Goal: Task Accomplishment & Management: Manage account settings

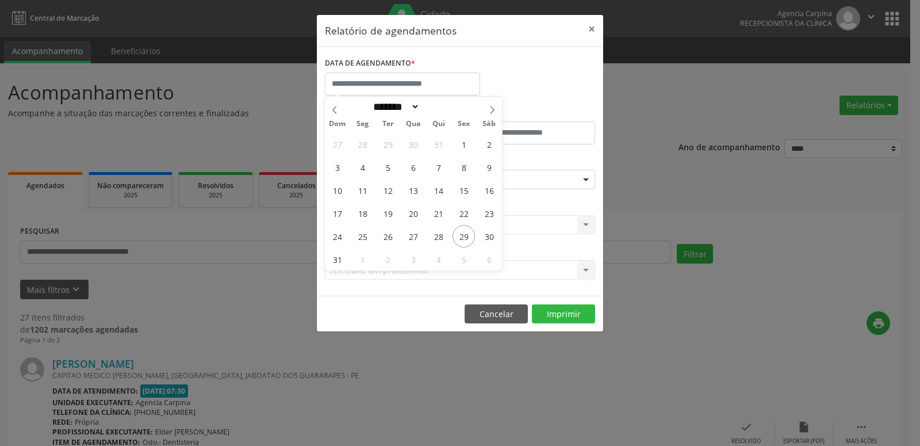
select select "*"
click at [363, 260] on span "1" at bounding box center [362, 259] width 22 height 22
type input "**********"
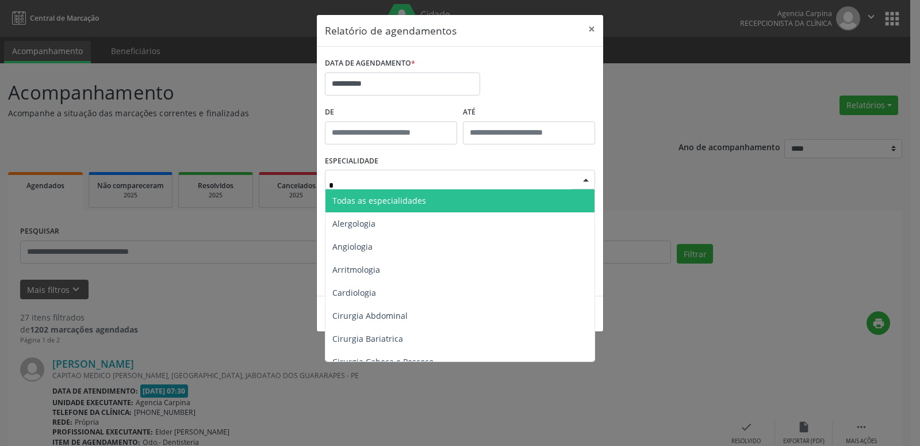
type input "**"
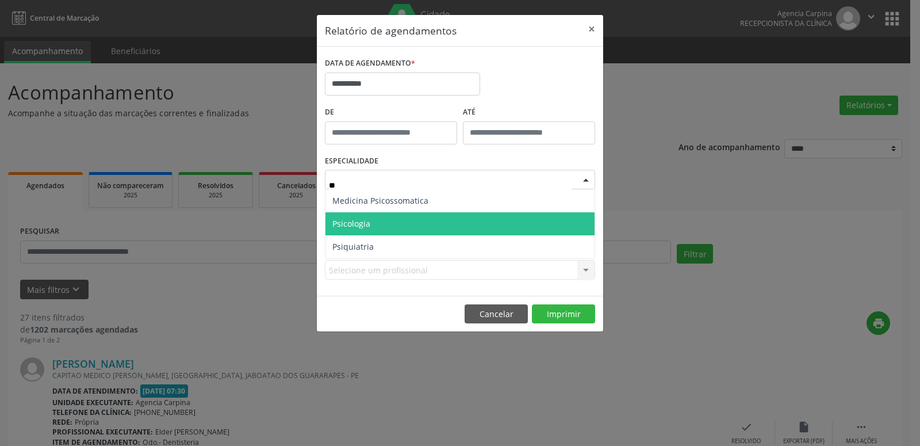
click at [379, 215] on span "Psicologia" at bounding box center [459, 223] width 269 height 23
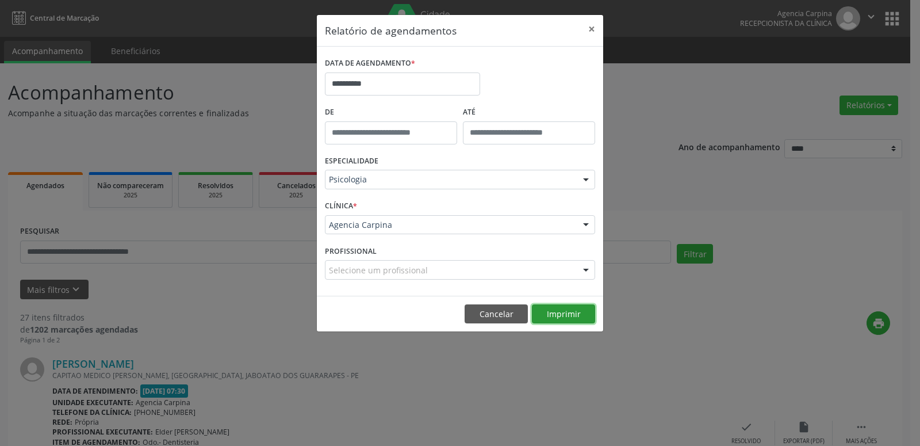
click at [554, 309] on button "Imprimir" at bounding box center [563, 314] width 63 height 20
click at [366, 85] on input "**********" at bounding box center [402, 83] width 155 height 23
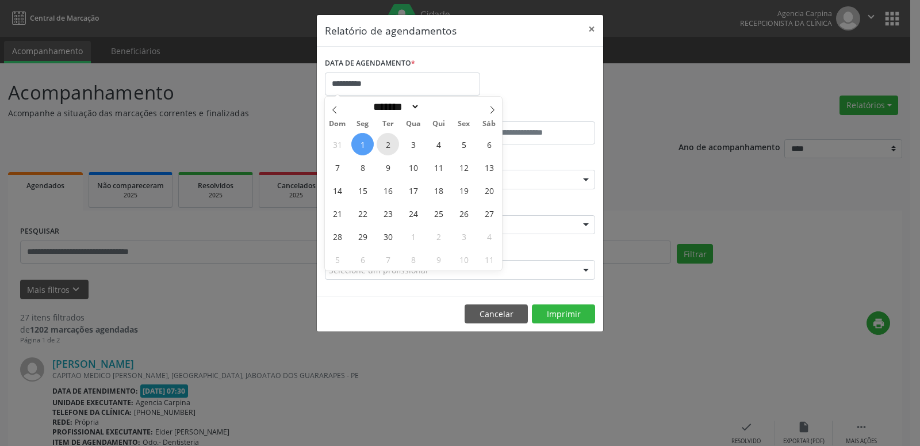
click at [395, 144] on span "2" at bounding box center [388, 144] width 22 height 22
type input "**********"
click at [395, 144] on span "2" at bounding box center [388, 144] width 22 height 22
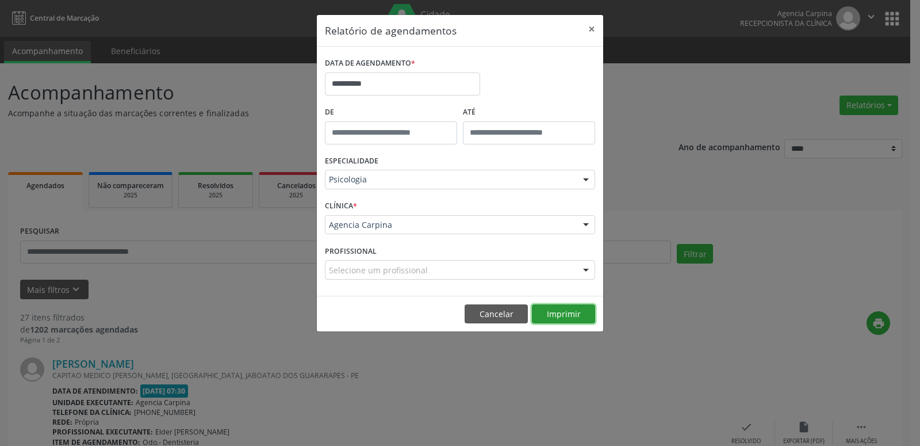
click at [566, 311] on button "Imprimir" at bounding box center [563, 314] width 63 height 20
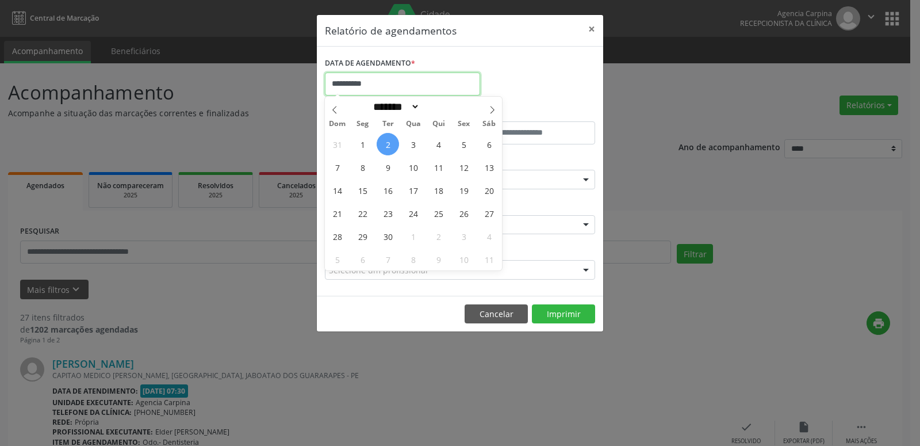
click at [400, 80] on input "**********" at bounding box center [402, 83] width 155 height 23
click at [421, 143] on span "3" at bounding box center [413, 144] width 22 height 22
type input "**********"
click at [421, 143] on span "3" at bounding box center [413, 144] width 22 height 22
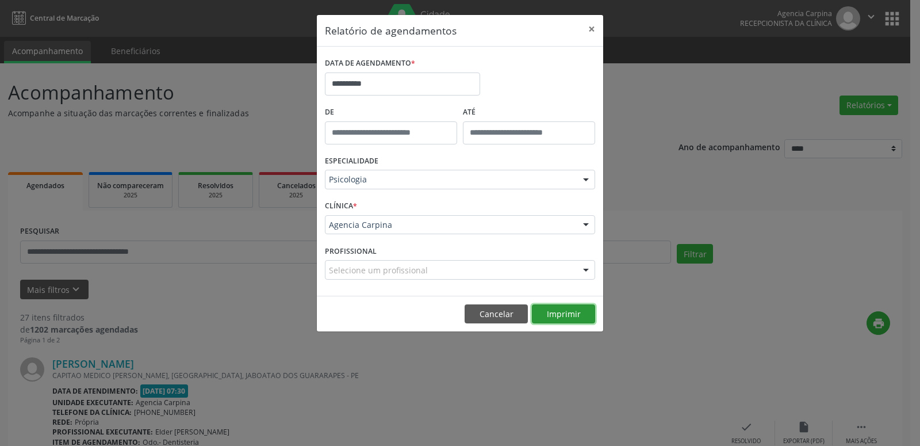
click at [576, 311] on button "Imprimir" at bounding box center [563, 314] width 63 height 20
click at [432, 90] on input "**********" at bounding box center [402, 83] width 155 height 23
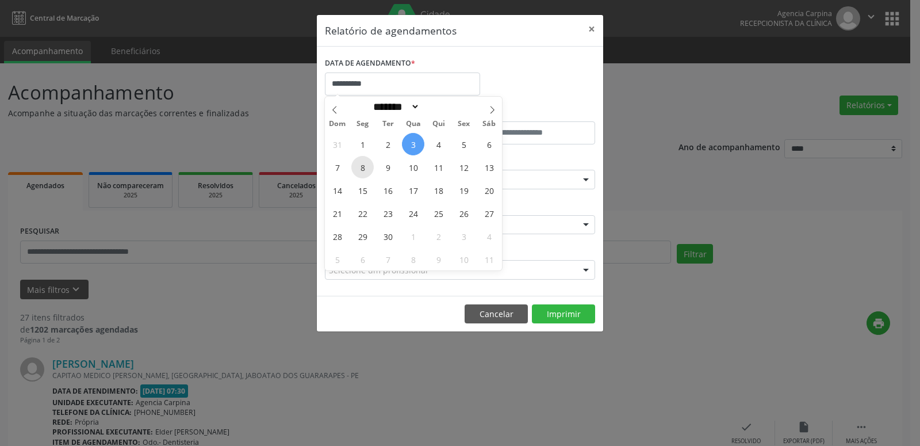
click at [354, 170] on span "8" at bounding box center [362, 167] width 22 height 22
type input "**********"
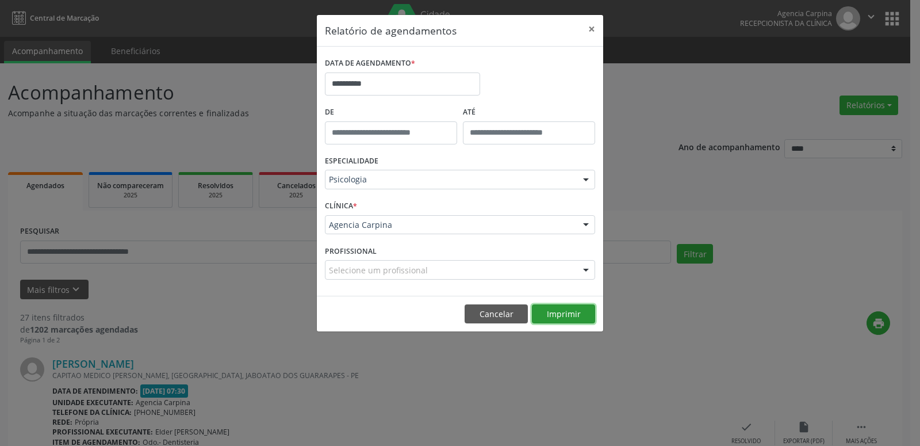
click at [564, 321] on button "Imprimir" at bounding box center [563, 314] width 63 height 20
click at [396, 76] on input "**********" at bounding box center [402, 83] width 155 height 23
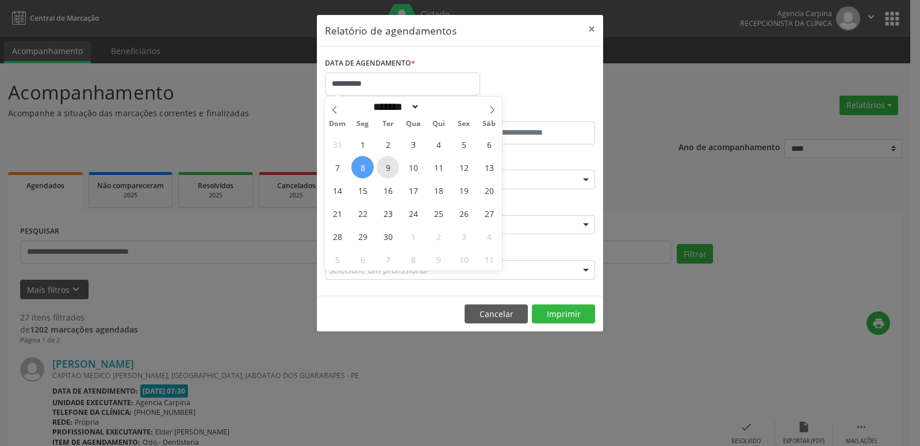
click at [396, 163] on span "9" at bounding box center [388, 167] width 22 height 22
type input "**********"
click at [396, 163] on span "9" at bounding box center [388, 167] width 22 height 22
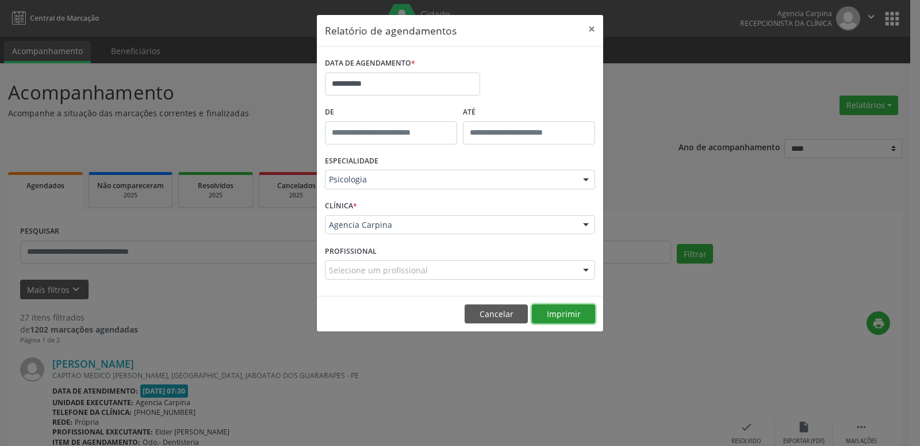
click at [570, 313] on button "Imprimir" at bounding box center [563, 314] width 63 height 20
click at [377, 84] on input "**********" at bounding box center [402, 83] width 155 height 23
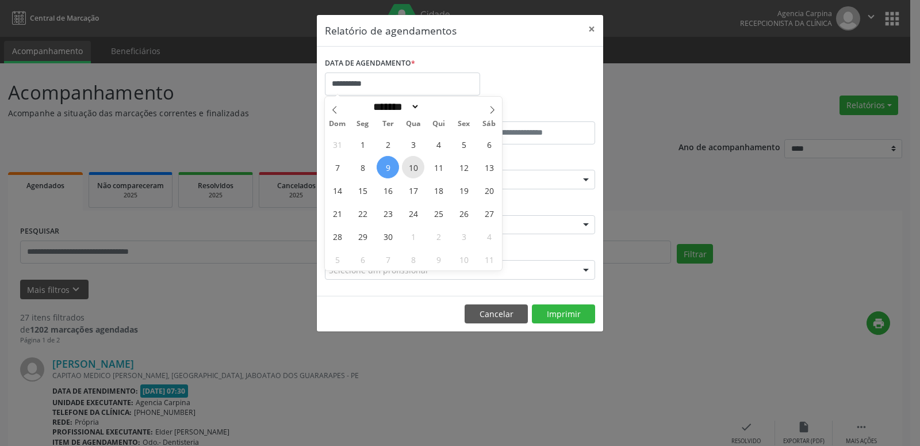
click at [405, 167] on span "10" at bounding box center [413, 167] width 22 height 22
type input "**********"
click at [405, 167] on span "10" at bounding box center [413, 167] width 22 height 22
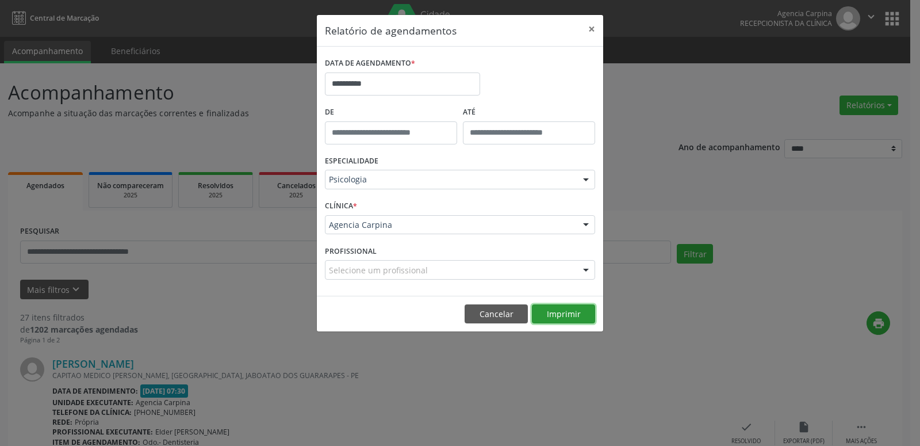
click at [563, 316] on button "Imprimir" at bounding box center [563, 314] width 63 height 20
click at [393, 89] on input "**********" at bounding box center [402, 83] width 155 height 23
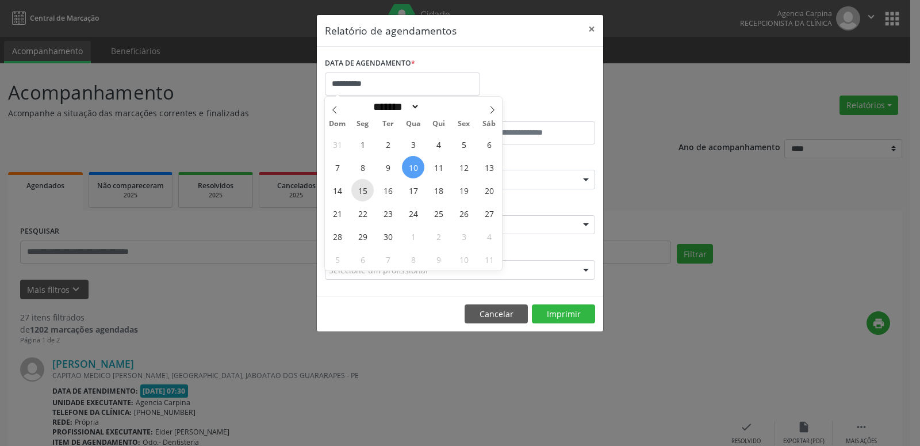
click at [362, 190] on span "15" at bounding box center [362, 190] width 22 height 22
type input "**********"
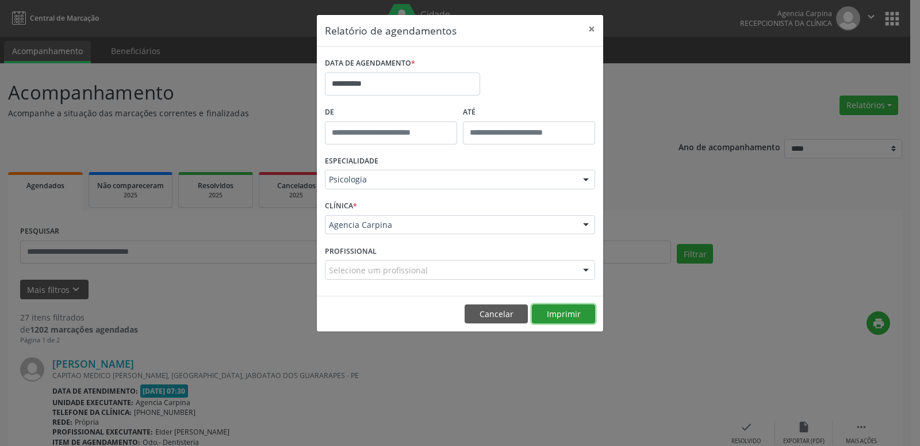
click at [579, 320] on button "Imprimir" at bounding box center [563, 314] width 63 height 20
click at [374, 79] on input "**********" at bounding box center [402, 83] width 155 height 23
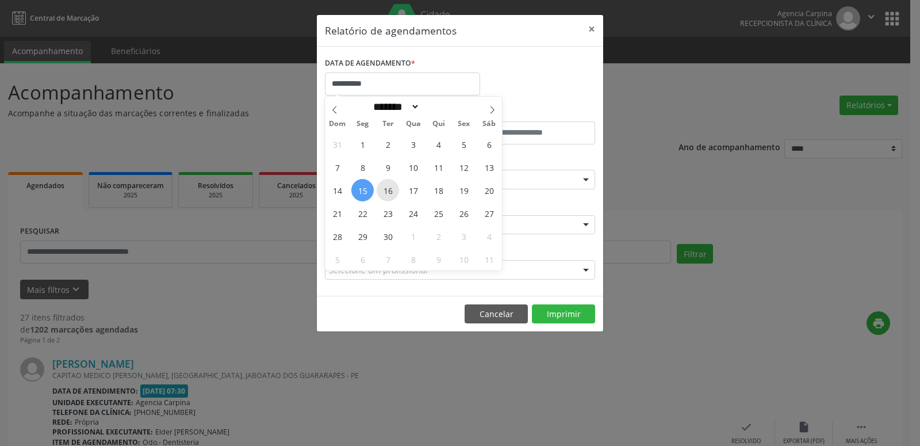
click at [397, 191] on span "16" at bounding box center [388, 190] width 22 height 22
type input "**********"
click at [397, 191] on span "16" at bounding box center [388, 190] width 22 height 22
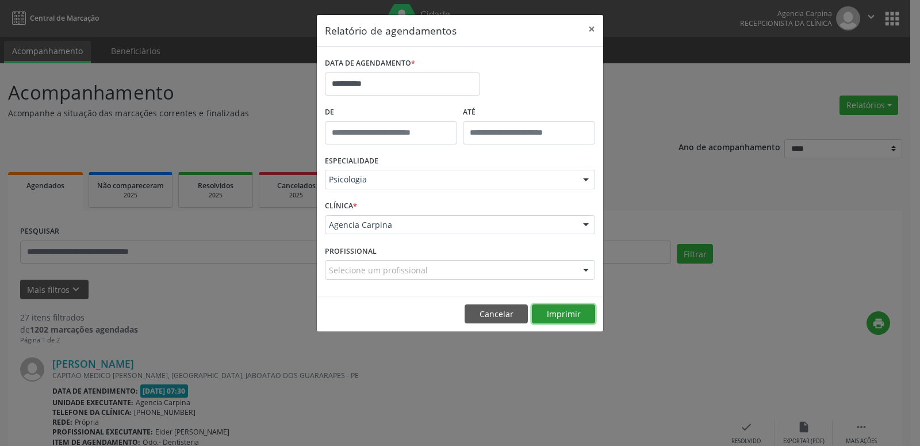
click at [581, 316] on button "Imprimir" at bounding box center [563, 314] width 63 height 20
click at [371, 79] on input "**********" at bounding box center [402, 83] width 155 height 23
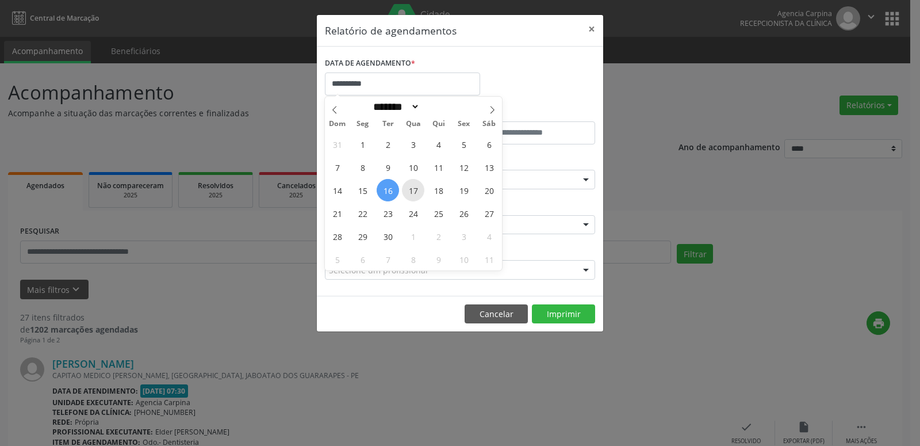
click at [404, 191] on span "17" at bounding box center [413, 190] width 22 height 22
type input "**********"
click at [404, 191] on span "17" at bounding box center [413, 190] width 22 height 22
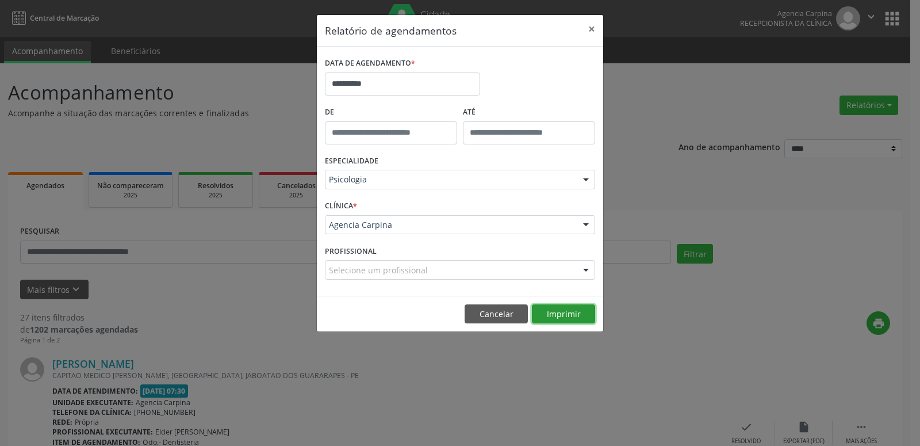
click at [574, 320] on button "Imprimir" at bounding box center [563, 314] width 63 height 20
click at [347, 92] on input "**********" at bounding box center [402, 83] width 155 height 23
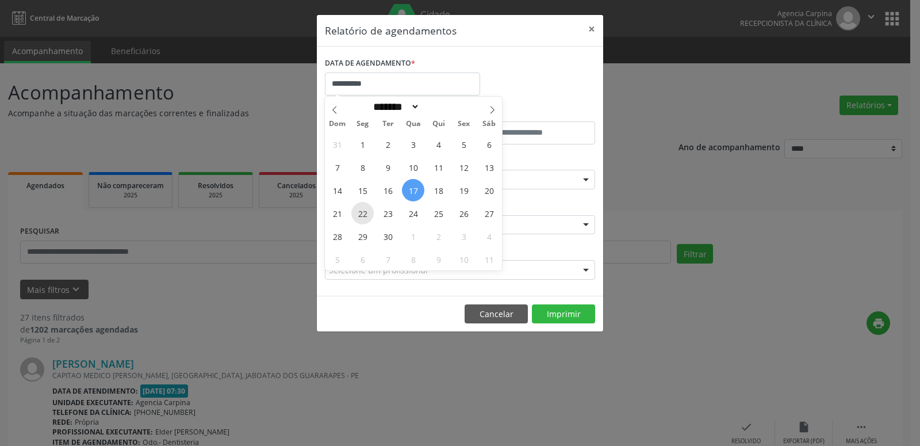
click at [365, 217] on span "22" at bounding box center [362, 213] width 22 height 22
type input "**********"
click at [365, 217] on span "22" at bounding box center [362, 213] width 22 height 22
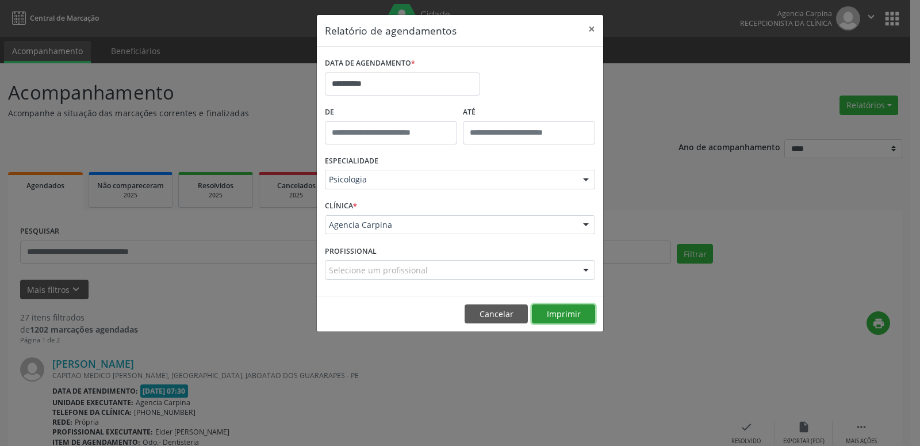
click at [572, 319] on button "Imprimir" at bounding box center [563, 314] width 63 height 20
click at [405, 79] on input "**********" at bounding box center [402, 83] width 155 height 23
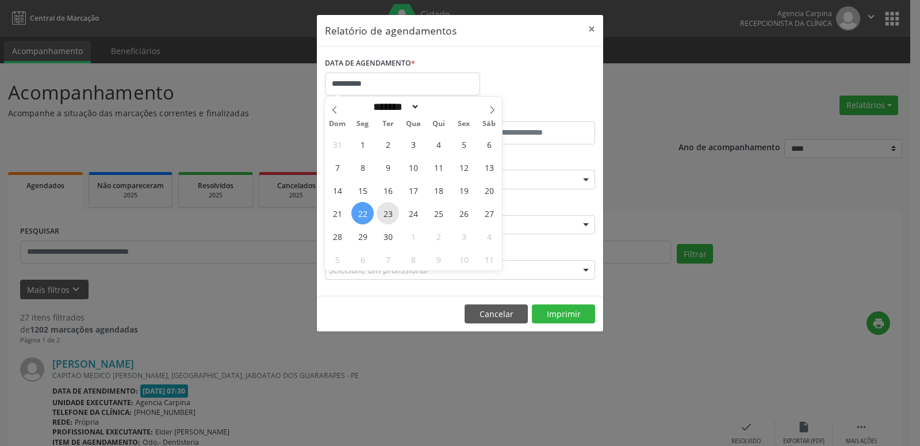
click at [392, 210] on span "23" at bounding box center [388, 213] width 22 height 22
type input "**********"
click at [392, 210] on span "23" at bounding box center [388, 213] width 22 height 22
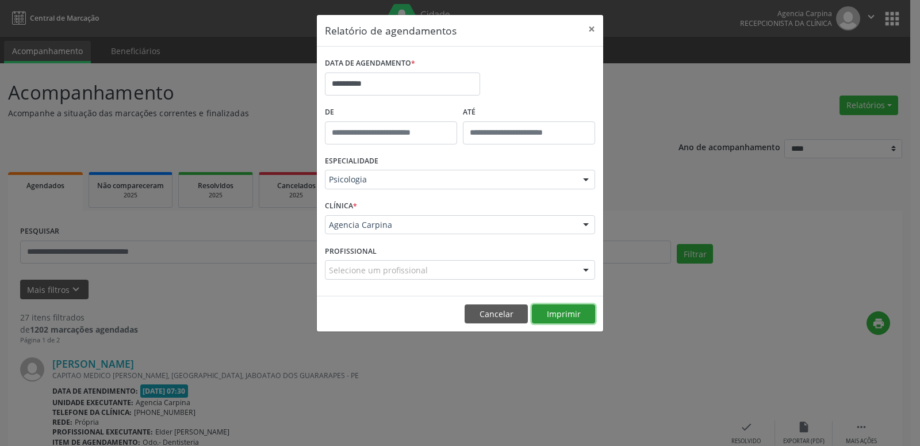
click at [562, 309] on button "Imprimir" at bounding box center [563, 314] width 63 height 20
click at [402, 66] on label "DATA DE AGENDAMENTO *" at bounding box center [370, 64] width 90 height 18
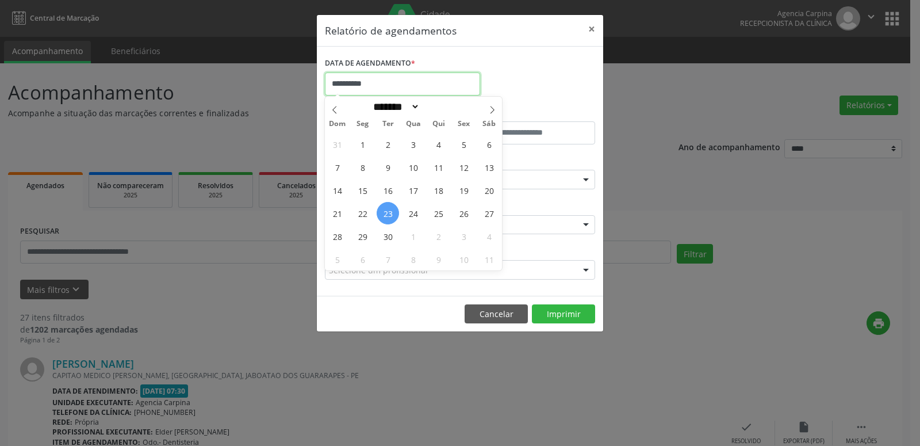
click at [405, 78] on input "**********" at bounding box center [402, 83] width 155 height 23
click at [412, 211] on span "24" at bounding box center [413, 213] width 22 height 22
type input "**********"
click at [412, 211] on span "24" at bounding box center [413, 213] width 22 height 22
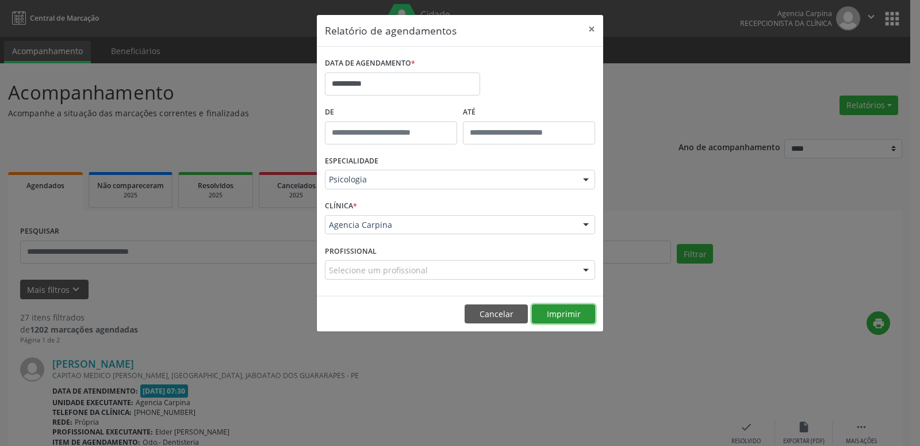
click at [554, 308] on button "Imprimir" at bounding box center [563, 314] width 63 height 20
click at [382, 90] on input "**********" at bounding box center [402, 83] width 155 height 23
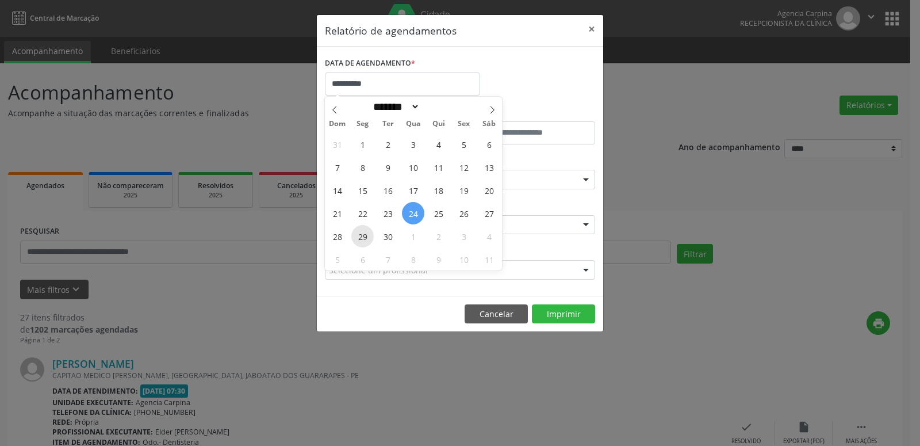
click at [367, 239] on span "29" at bounding box center [362, 236] width 22 height 22
type input "**********"
click at [367, 239] on span "29" at bounding box center [362, 236] width 22 height 22
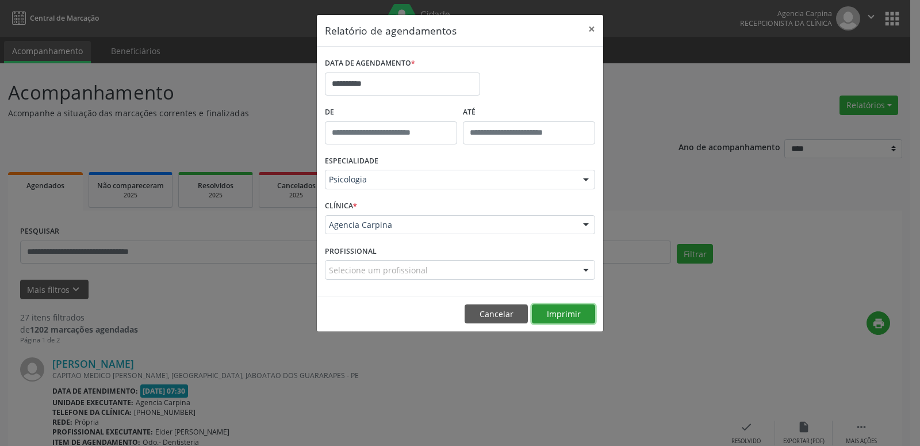
click at [578, 305] on button "Imprimir" at bounding box center [563, 314] width 63 height 20
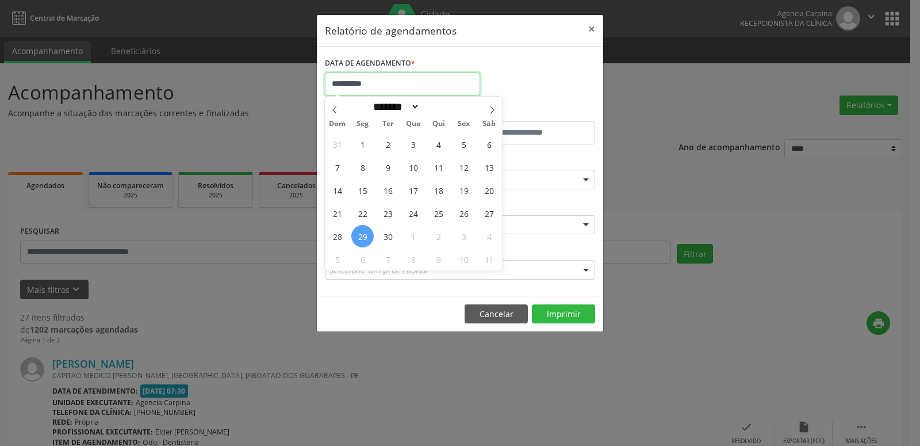
click at [424, 94] on input "**********" at bounding box center [402, 83] width 155 height 23
click at [384, 237] on span "30" at bounding box center [388, 236] width 22 height 22
type input "**********"
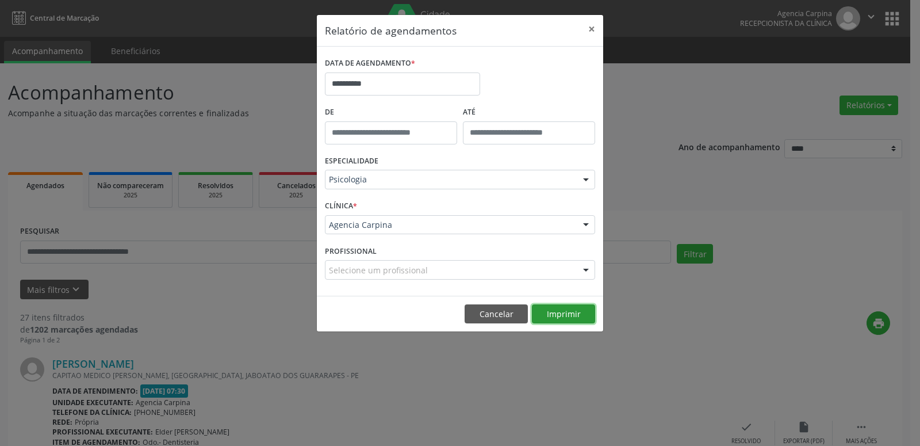
click at [558, 314] on button "Imprimir" at bounding box center [563, 314] width 63 height 20
click at [596, 28] on button "×" at bounding box center [591, 29] width 23 height 28
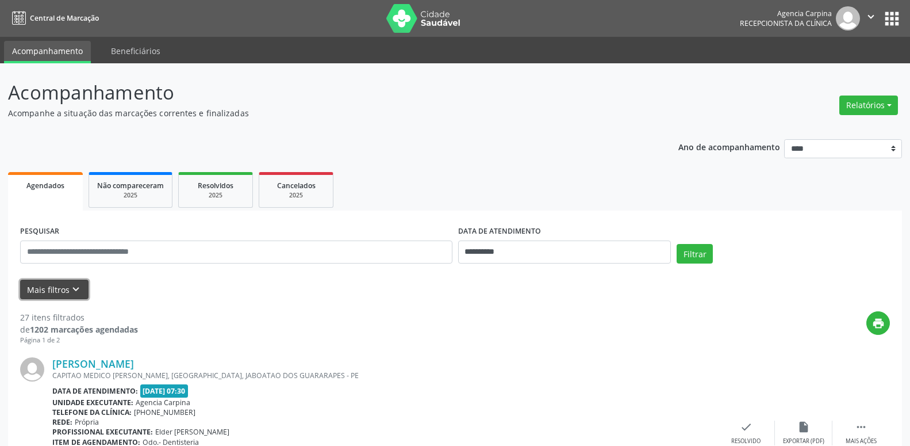
click at [73, 286] on icon "keyboard_arrow_down" at bounding box center [76, 289] width 13 height 13
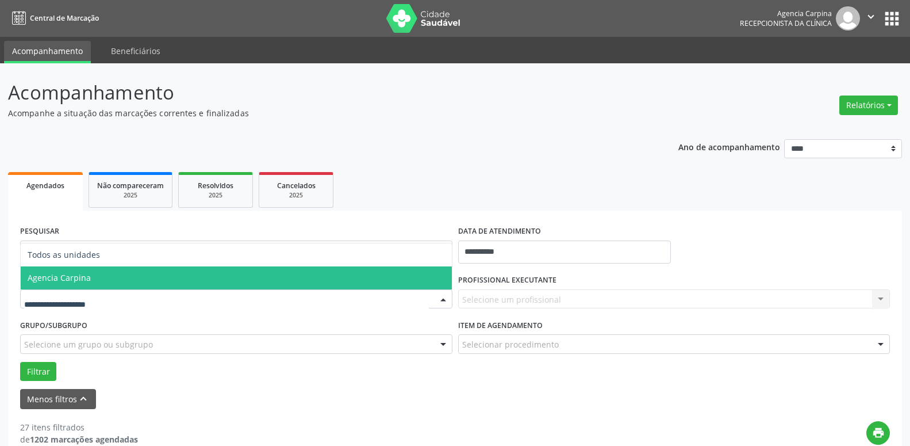
click at [56, 274] on span "Agencia Carpina" at bounding box center [59, 277] width 63 height 11
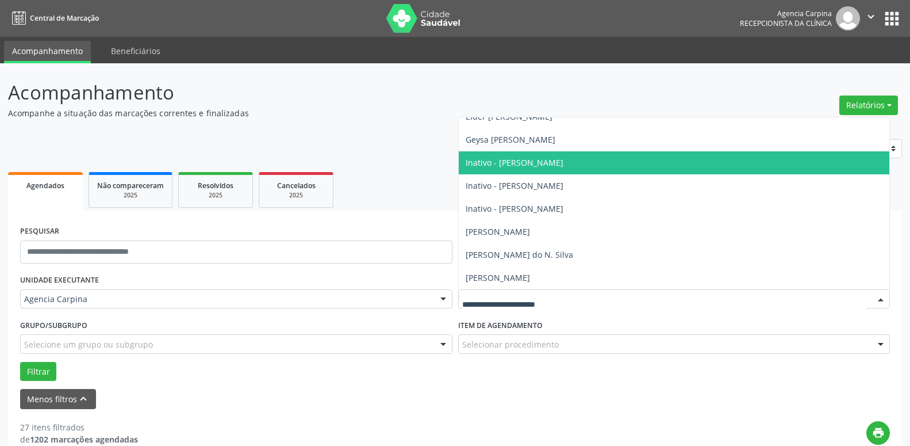
scroll to position [131, 0]
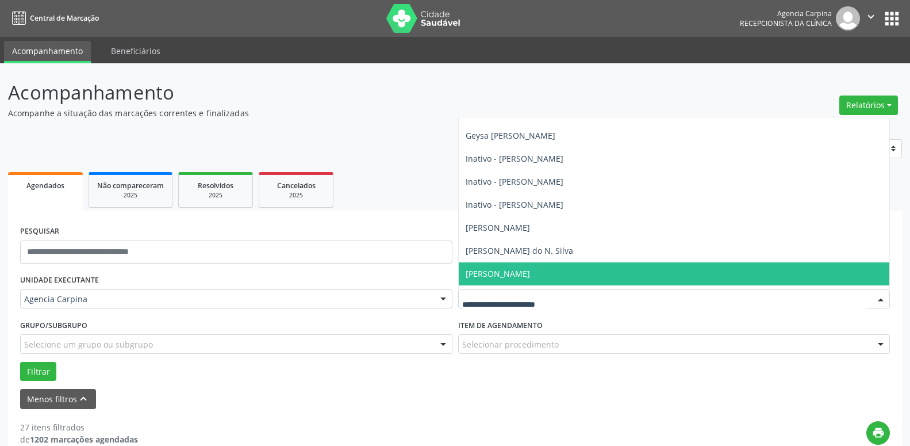
click at [484, 276] on span "[PERSON_NAME]" at bounding box center [498, 273] width 64 height 11
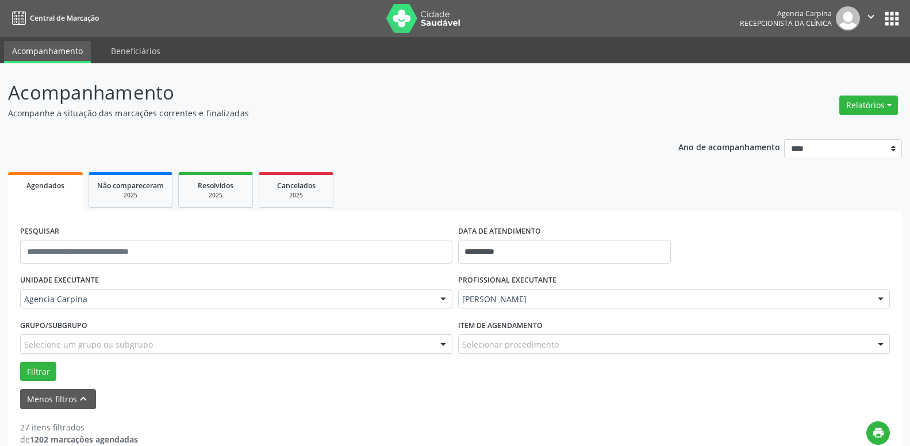
click at [484, 276] on div "PROFISSIONAL EXECUTANTE [PERSON_NAME] Todos os profissionais [PERSON_NAME] [PER…" at bounding box center [674, 293] width 438 height 45
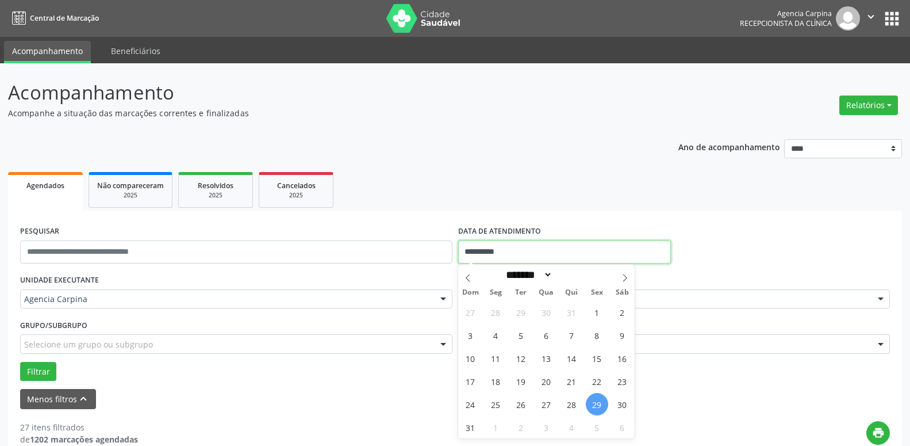
click at [511, 252] on input "**********" at bounding box center [564, 251] width 213 height 23
click at [573, 405] on span "28" at bounding box center [572, 404] width 22 height 22
type input "**********"
click at [573, 405] on span "28" at bounding box center [572, 404] width 22 height 22
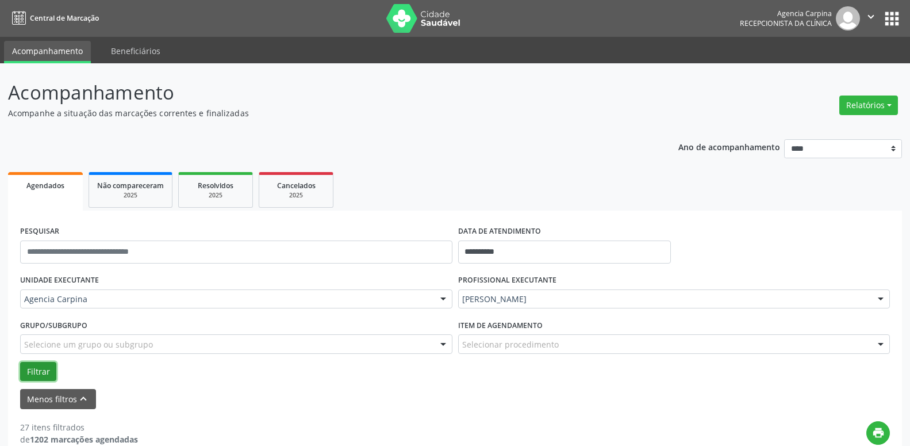
click at [35, 372] on button "Filtrar" at bounding box center [38, 372] width 36 height 20
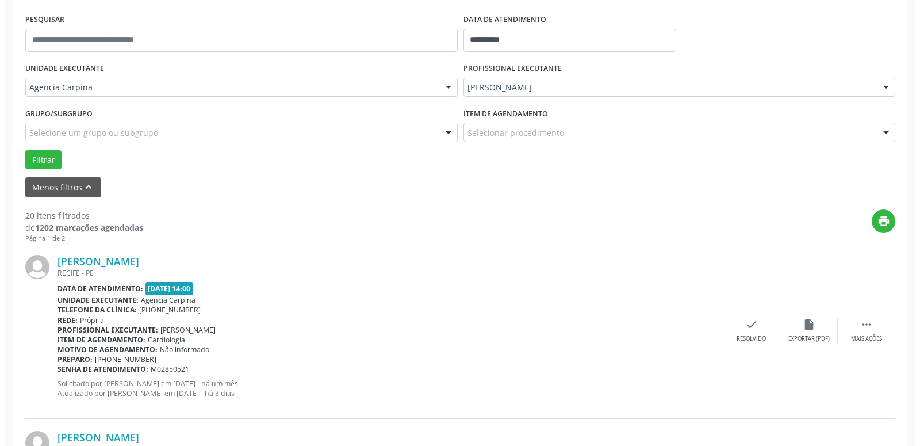
scroll to position [215, 0]
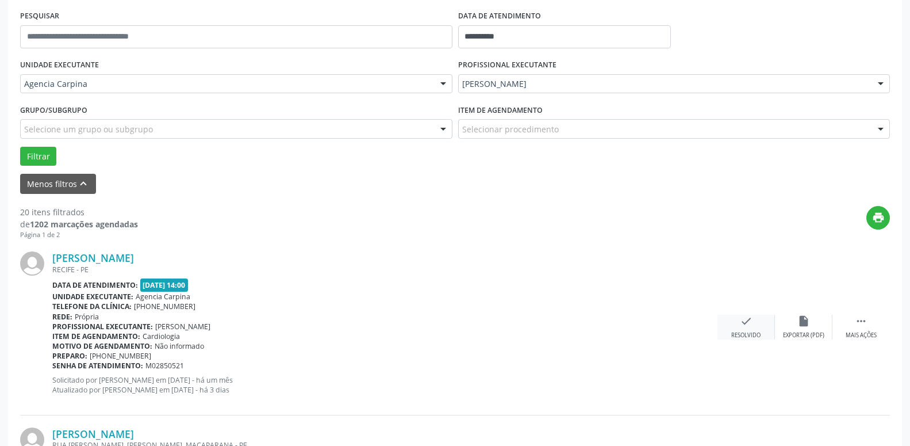
click at [739, 322] on div "check Resolvido" at bounding box center [746, 326] width 57 height 25
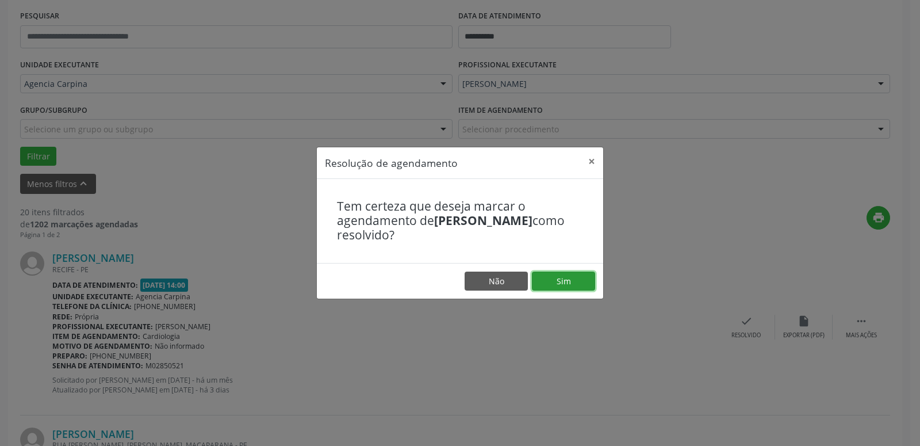
click at [565, 280] on button "Sim" at bounding box center [563, 281] width 63 height 20
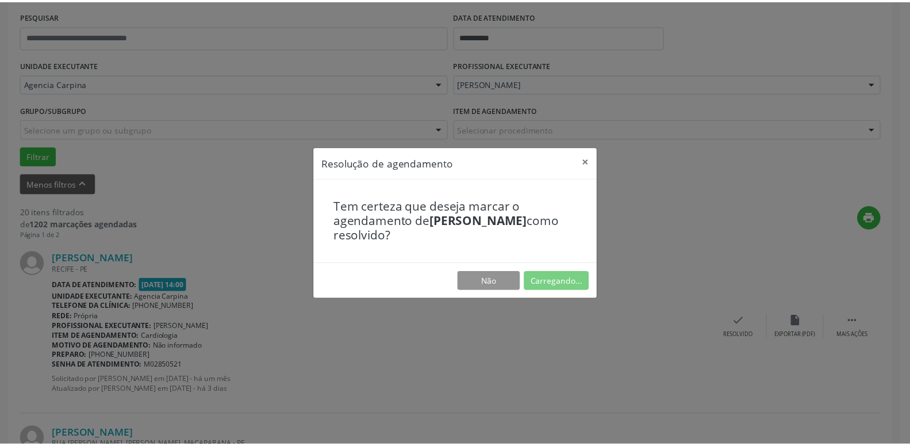
scroll to position [44, 0]
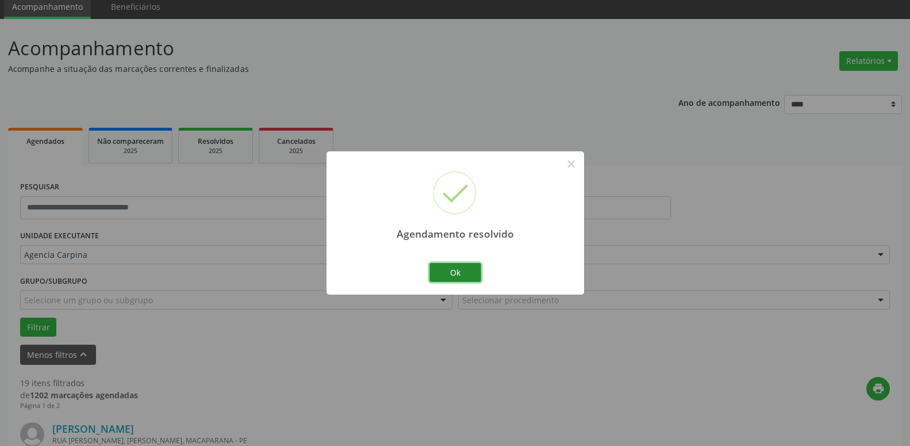
click at [457, 274] on button "Ok" at bounding box center [455, 273] width 52 height 20
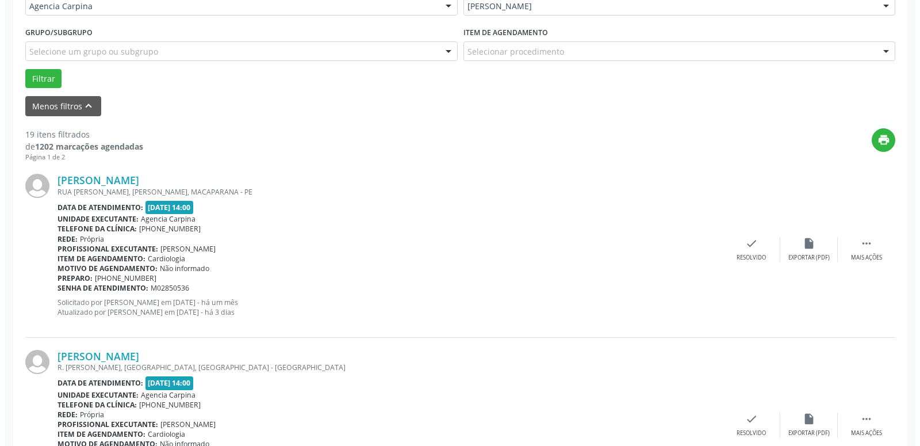
scroll to position [298, 0]
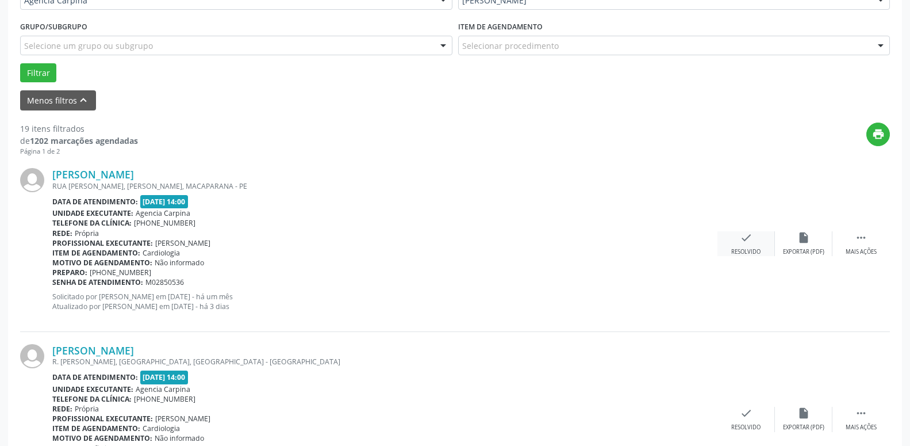
click at [745, 241] on icon "check" at bounding box center [746, 237] width 13 height 13
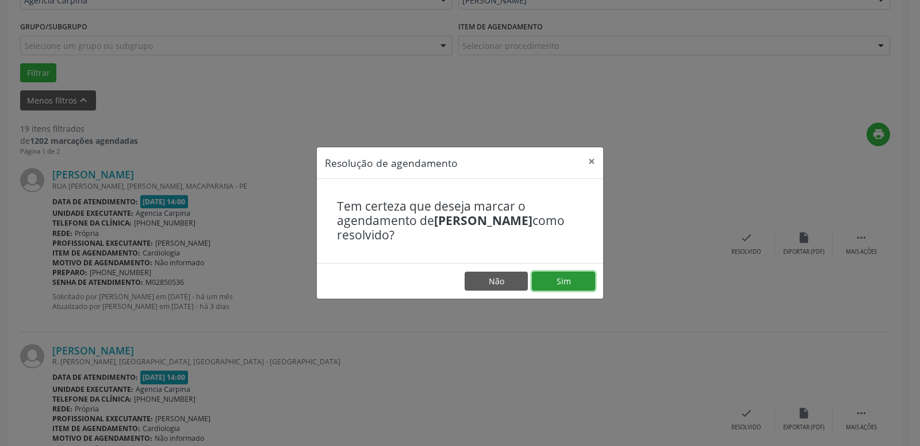
click at [562, 280] on button "Sim" at bounding box center [563, 281] width 63 height 20
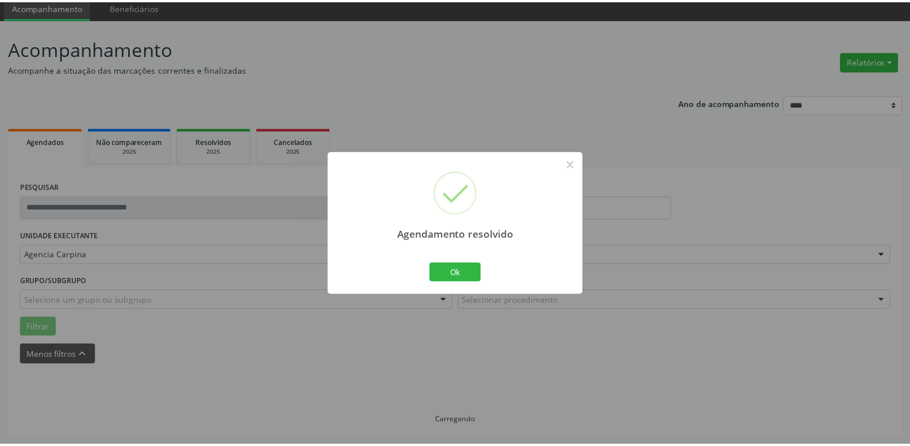
scroll to position [44, 0]
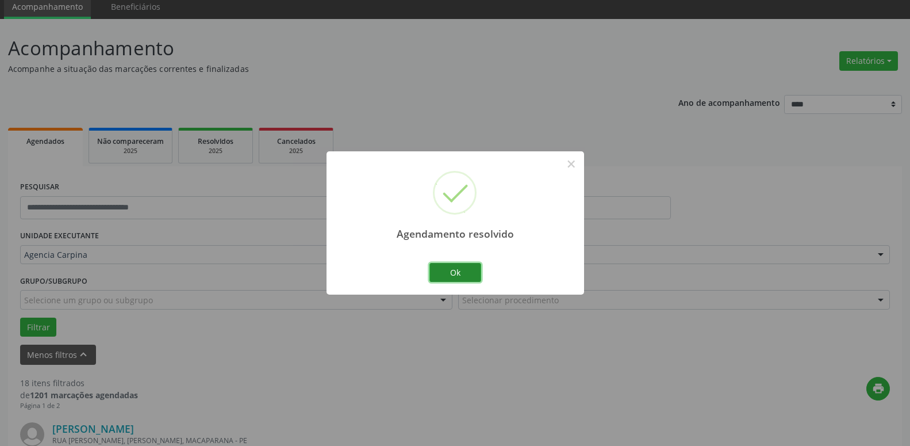
click at [451, 274] on button "Ok" at bounding box center [455, 273] width 52 height 20
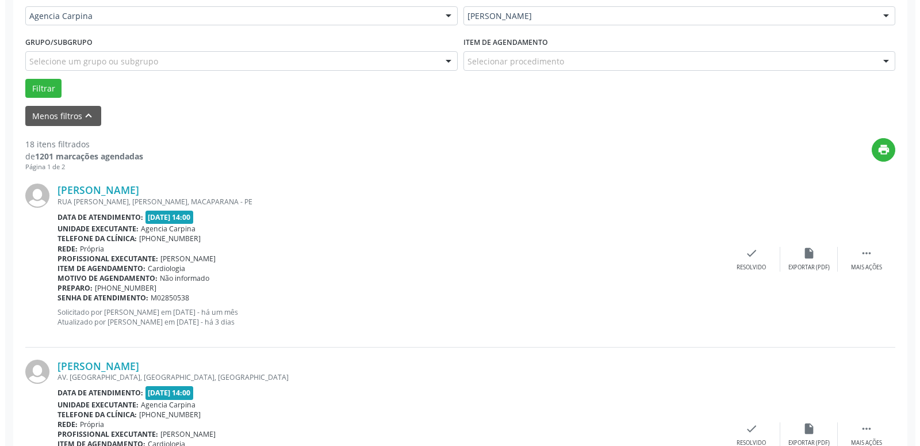
scroll to position [289, 0]
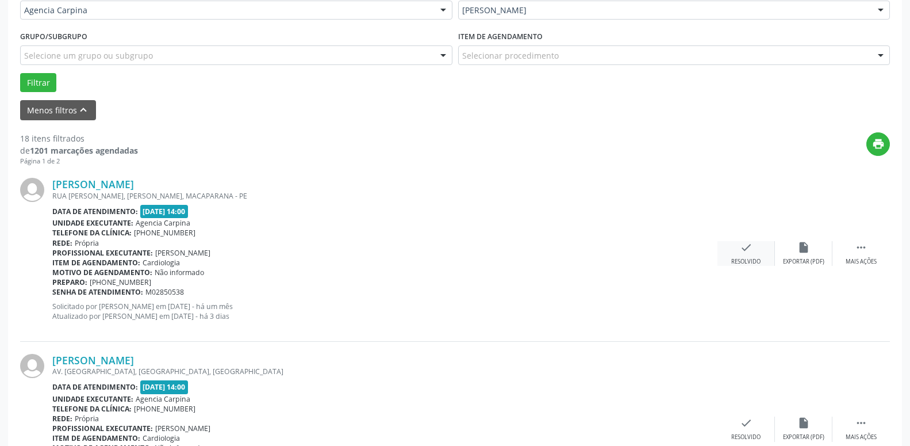
click at [745, 250] on icon "check" at bounding box center [746, 247] width 13 height 13
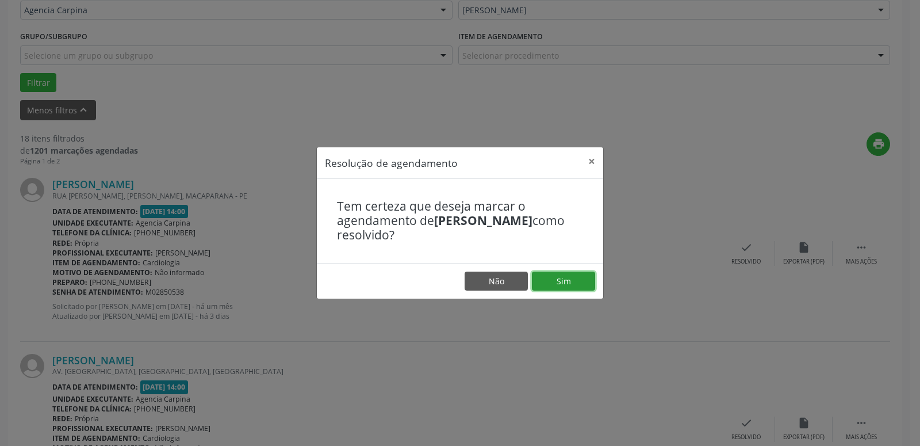
click at [569, 283] on button "Sim" at bounding box center [563, 281] width 63 height 20
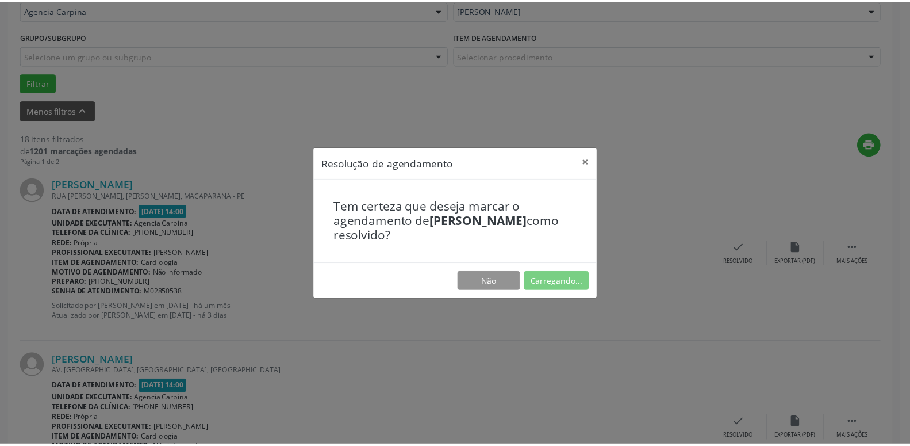
scroll to position [44, 0]
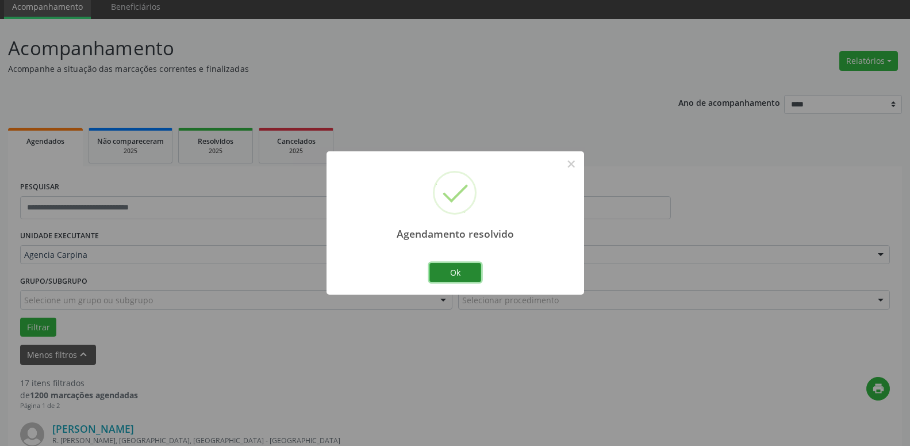
click at [455, 275] on button "Ok" at bounding box center [455, 273] width 52 height 20
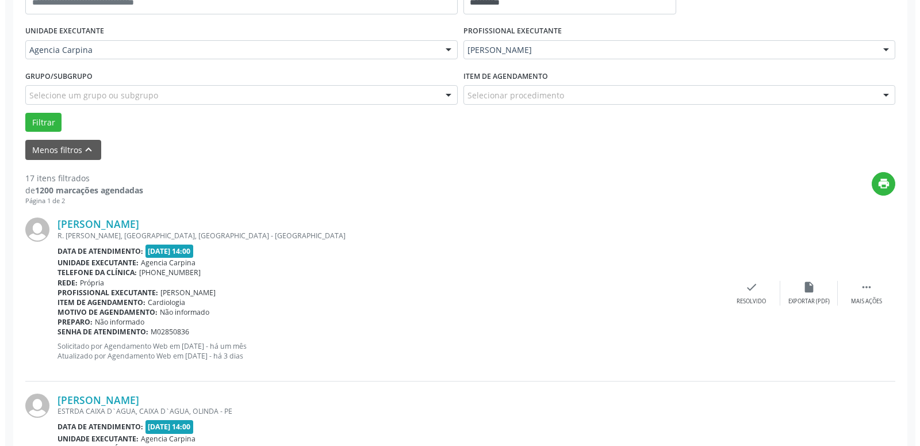
scroll to position [250, 0]
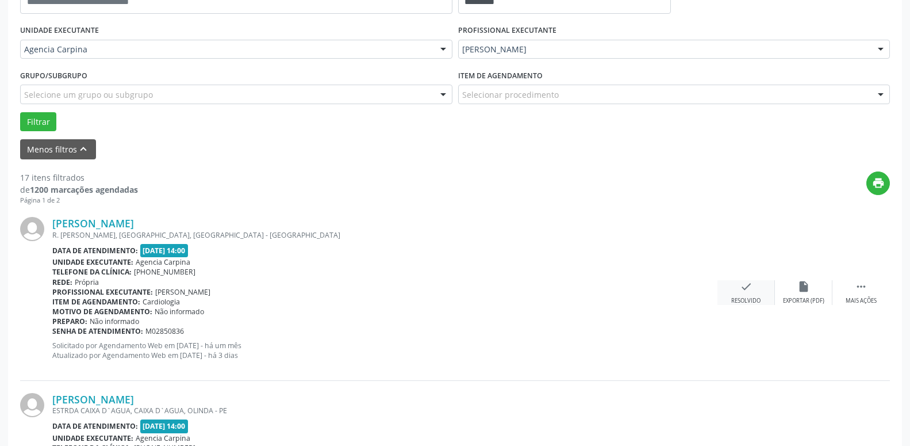
click at [743, 288] on icon "check" at bounding box center [746, 286] width 13 height 13
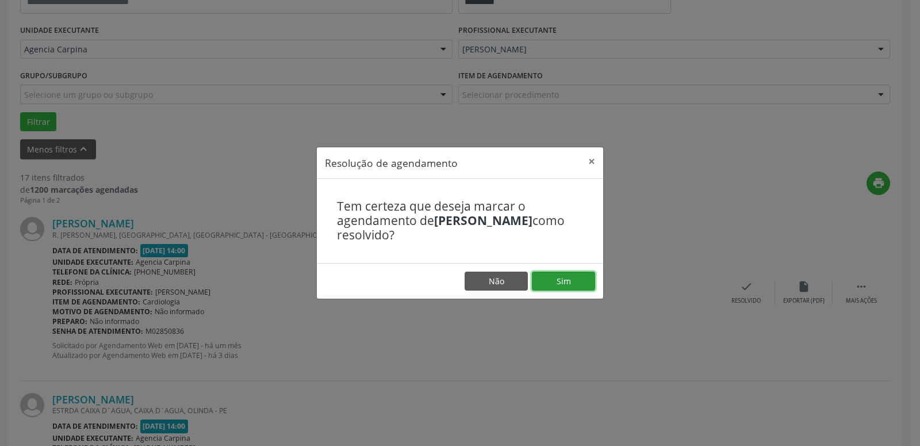
click at [564, 284] on button "Sim" at bounding box center [563, 281] width 63 height 20
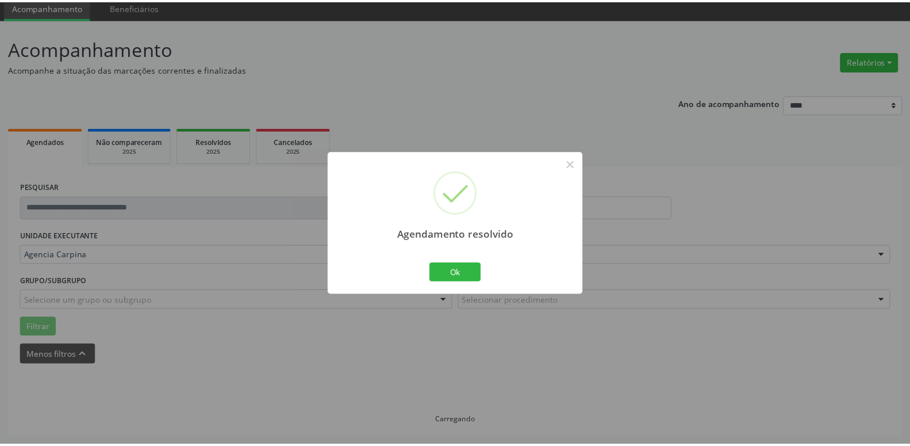
scroll to position [44, 0]
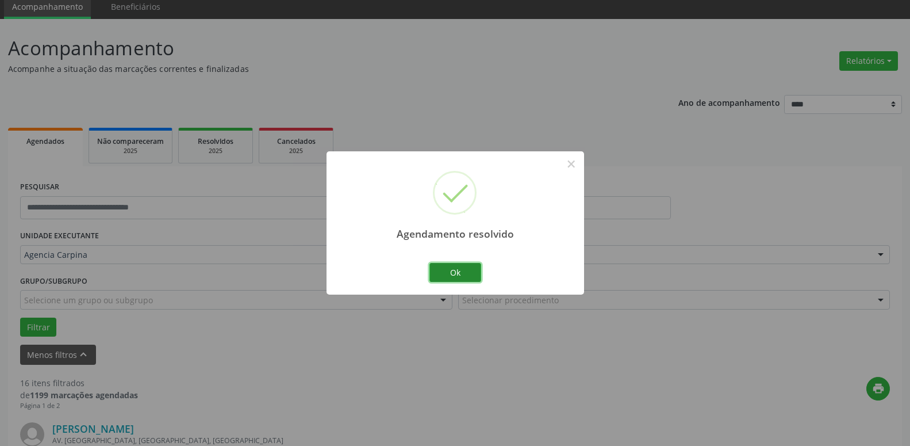
click at [454, 275] on button "Ok" at bounding box center [455, 273] width 52 height 20
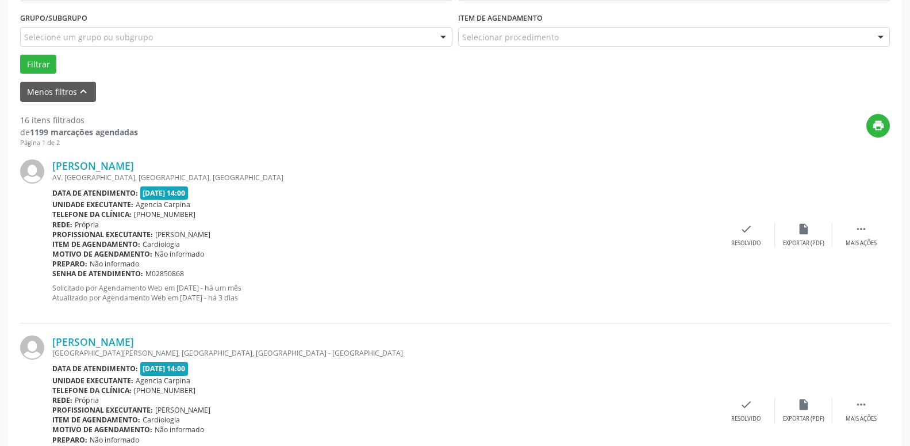
scroll to position [318, 0]
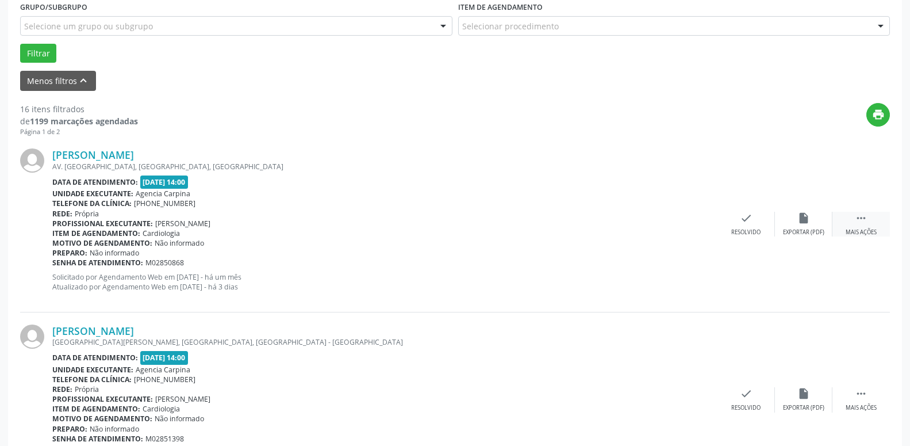
click at [863, 221] on icon "" at bounding box center [861, 218] width 13 height 13
click at [808, 218] on icon "alarm_off" at bounding box center [803, 218] width 13 height 13
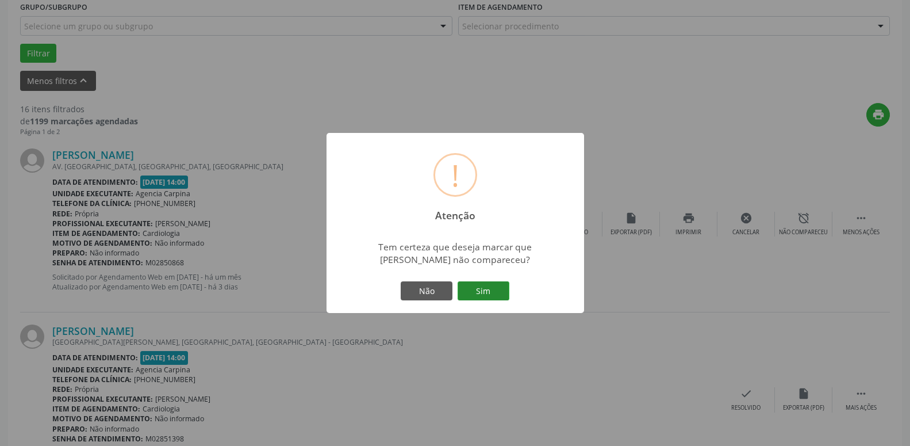
click at [481, 297] on button "Sim" at bounding box center [484, 291] width 52 height 20
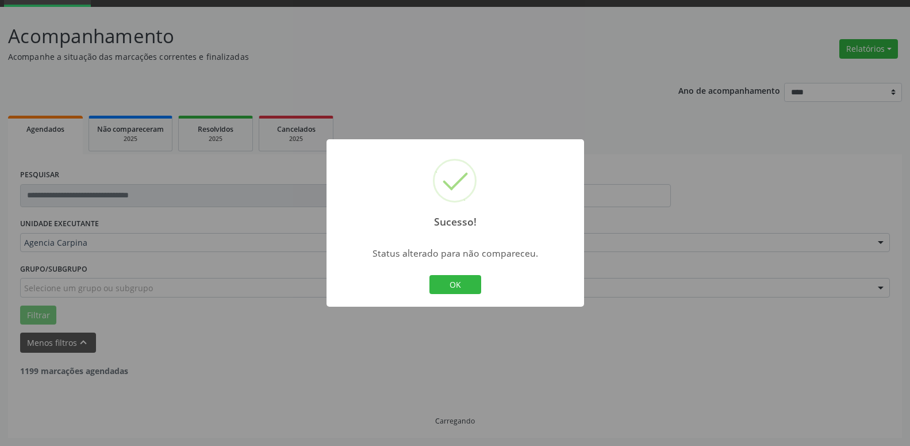
scroll to position [56, 0]
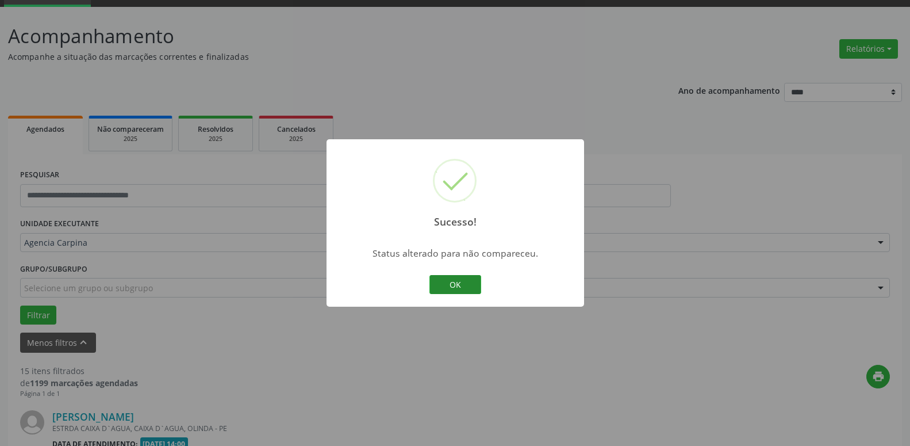
click at [454, 286] on button "OK" at bounding box center [455, 285] width 52 height 20
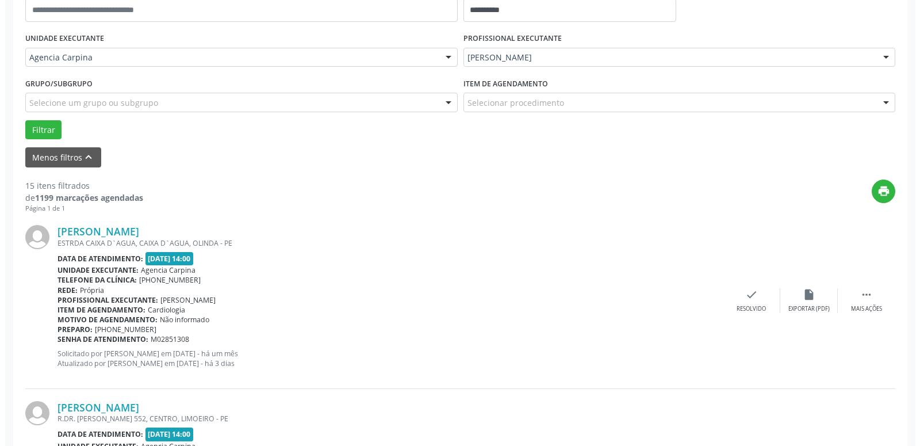
scroll to position [242, 0]
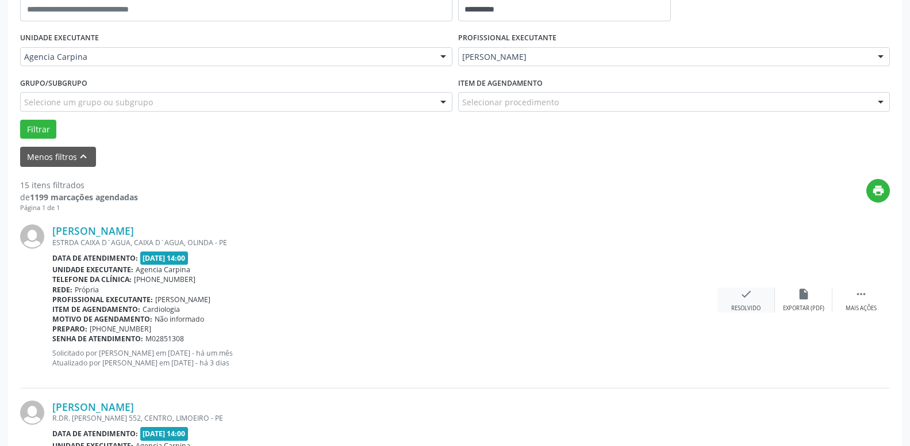
click at [745, 300] on icon "check" at bounding box center [746, 293] width 13 height 13
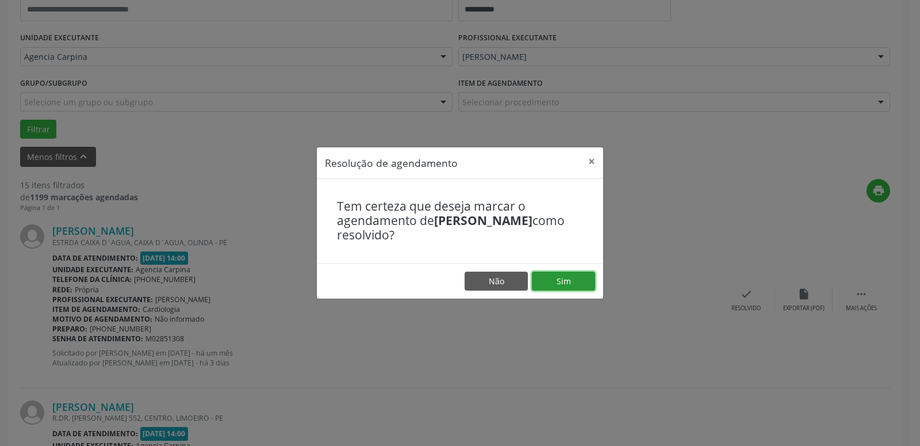
click at [561, 281] on button "Sim" at bounding box center [563, 281] width 63 height 20
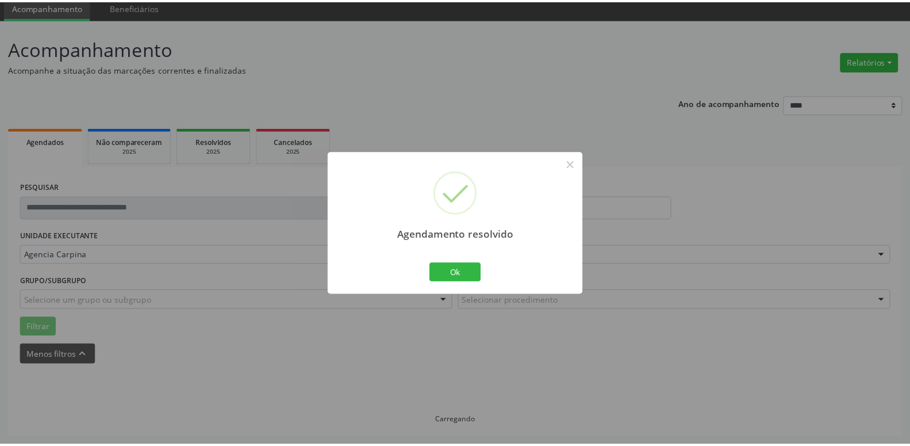
scroll to position [44, 0]
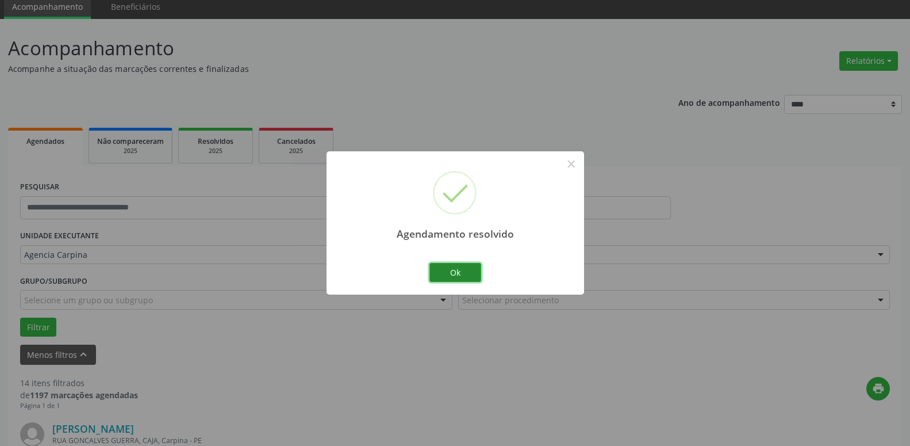
click at [451, 270] on button "Ok" at bounding box center [455, 273] width 52 height 20
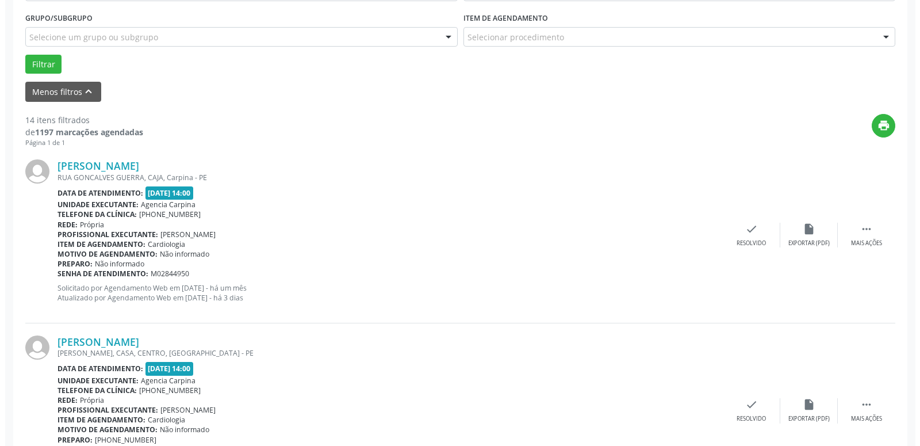
scroll to position [318, 0]
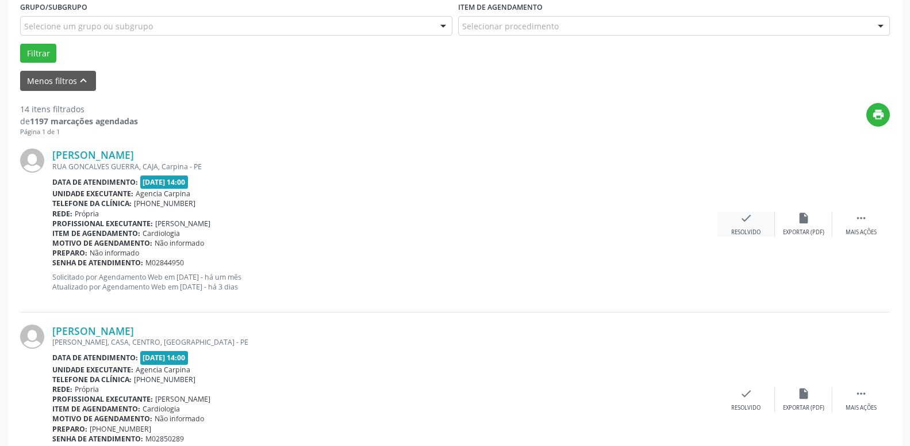
click at [739, 222] on div "check Resolvido" at bounding box center [746, 224] width 57 height 25
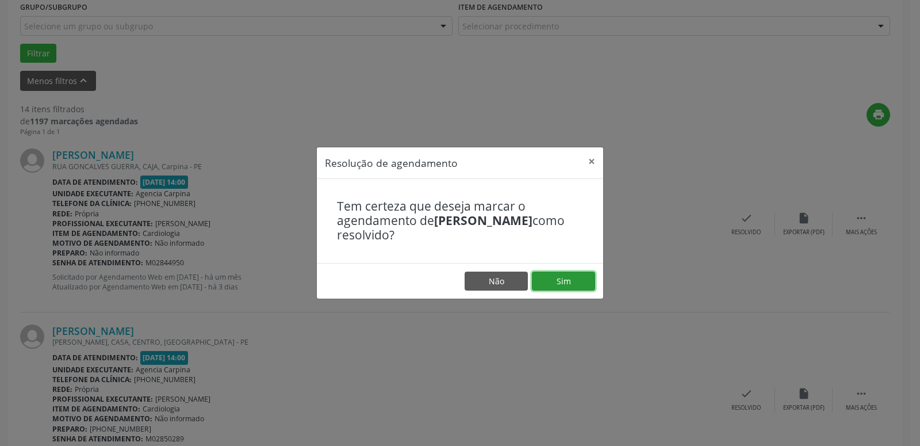
click at [564, 279] on button "Sim" at bounding box center [563, 281] width 63 height 20
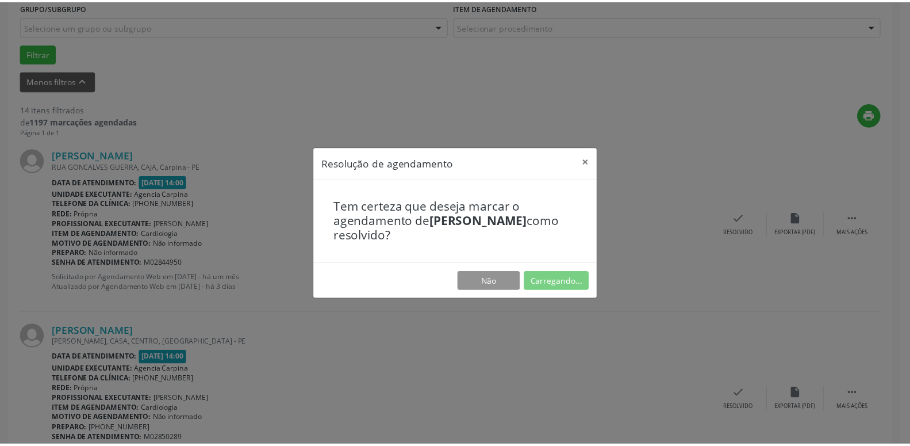
scroll to position [44, 0]
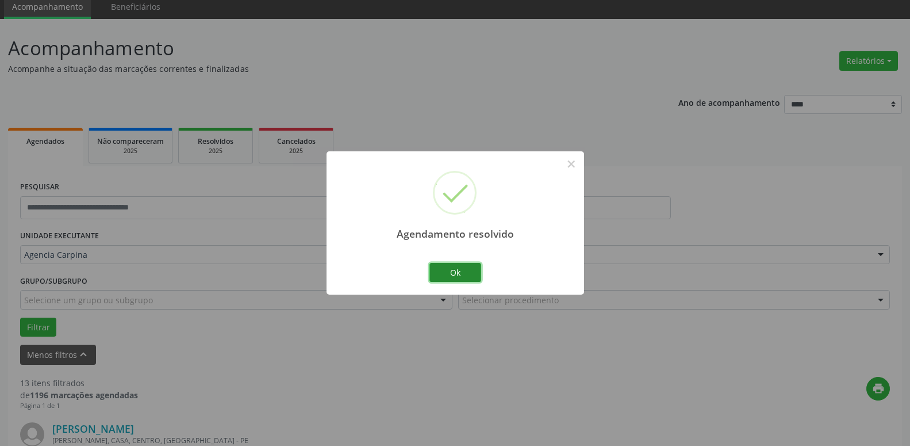
click at [454, 271] on button "Ok" at bounding box center [455, 273] width 52 height 20
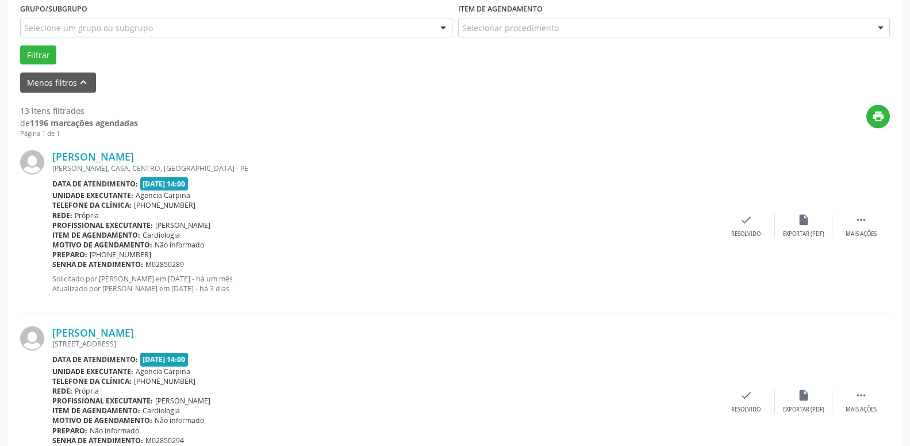
scroll to position [318, 0]
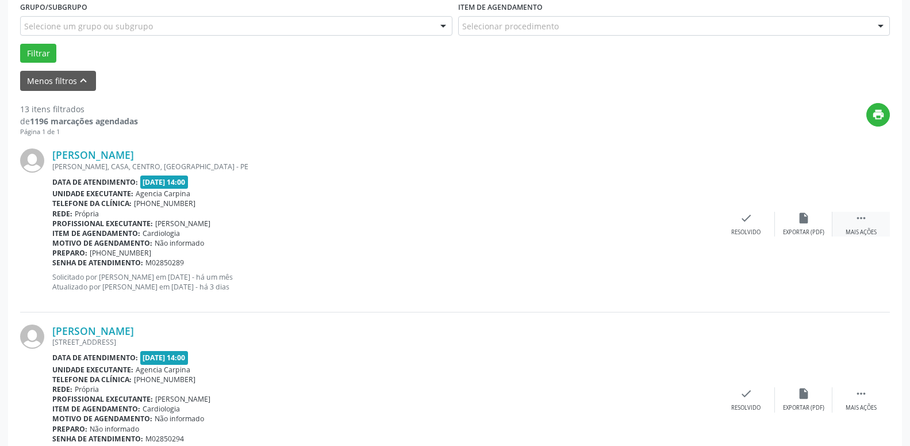
click at [865, 221] on icon "" at bounding box center [861, 218] width 13 height 13
click at [803, 217] on icon "alarm_off" at bounding box center [803, 218] width 13 height 13
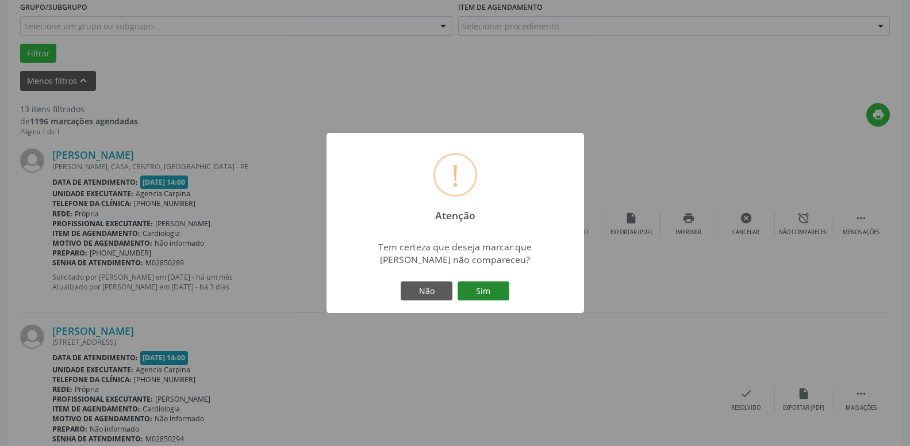
click at [482, 299] on button "Sim" at bounding box center [484, 291] width 52 height 20
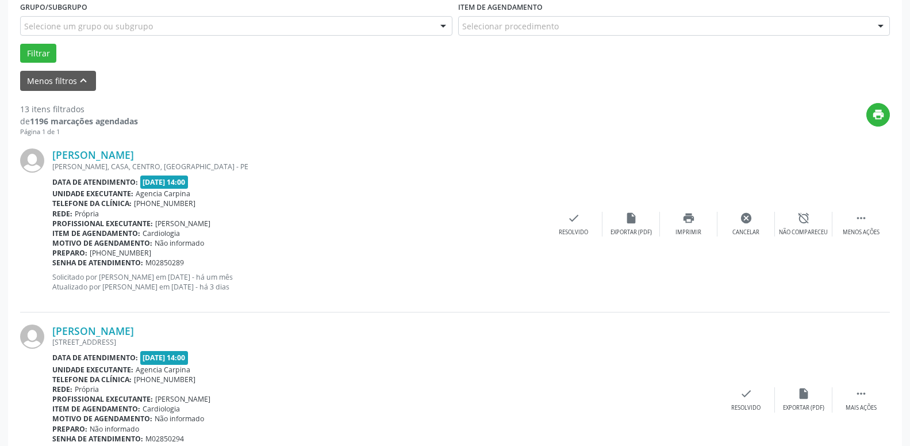
scroll to position [56, 0]
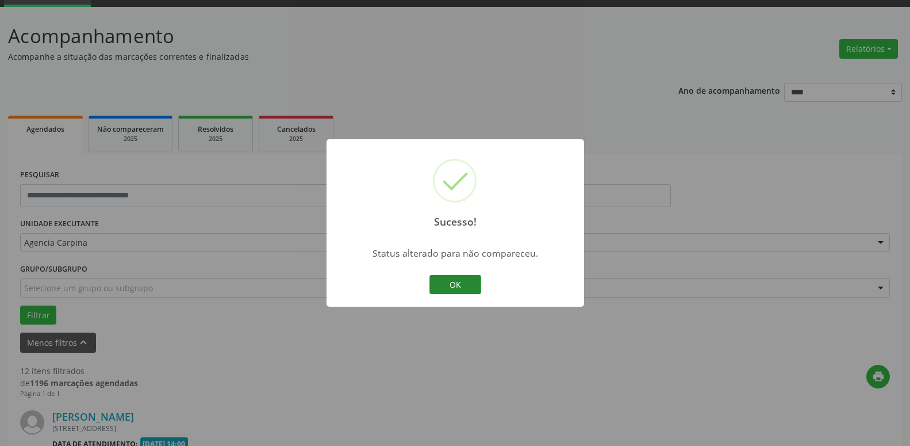
click at [455, 282] on button "OK" at bounding box center [455, 285] width 52 height 20
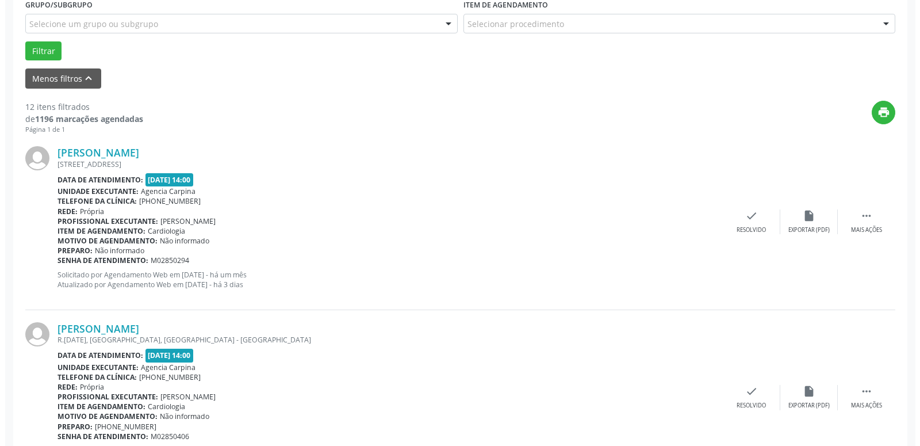
scroll to position [330, 0]
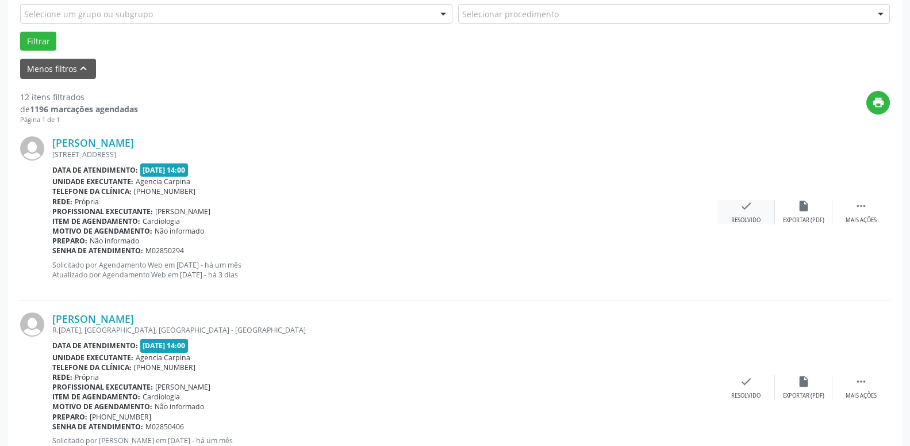
click at [745, 212] on icon "check" at bounding box center [746, 206] width 13 height 13
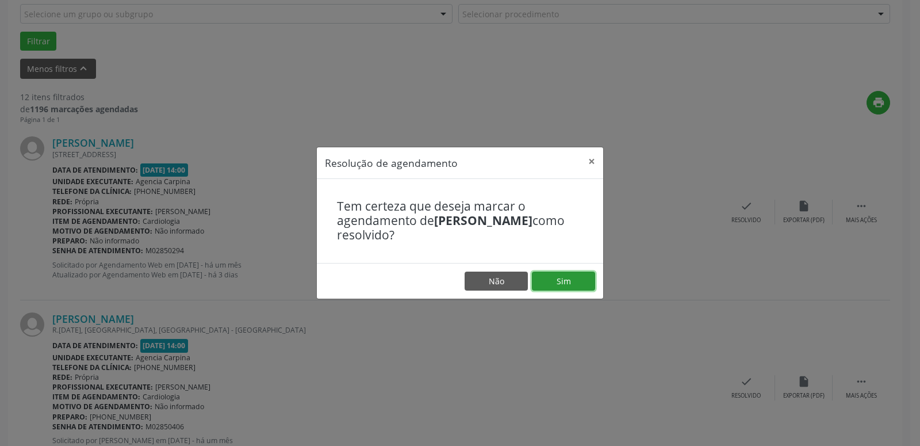
click at [564, 277] on button "Sim" at bounding box center [563, 281] width 63 height 20
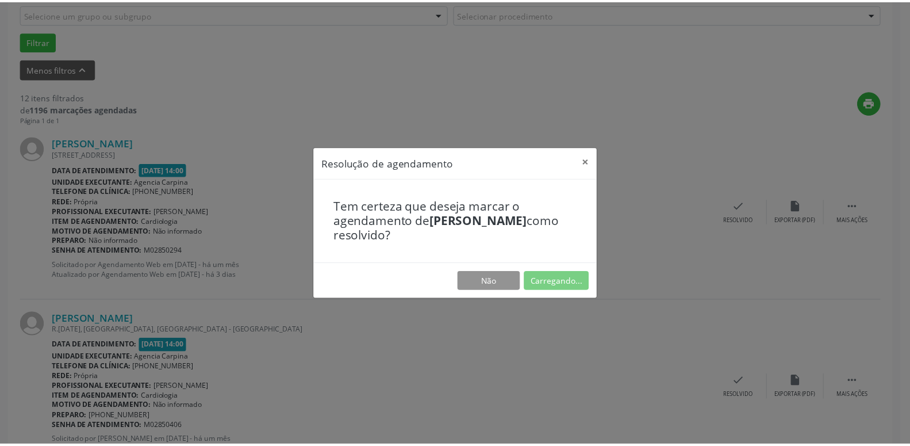
scroll to position [44, 0]
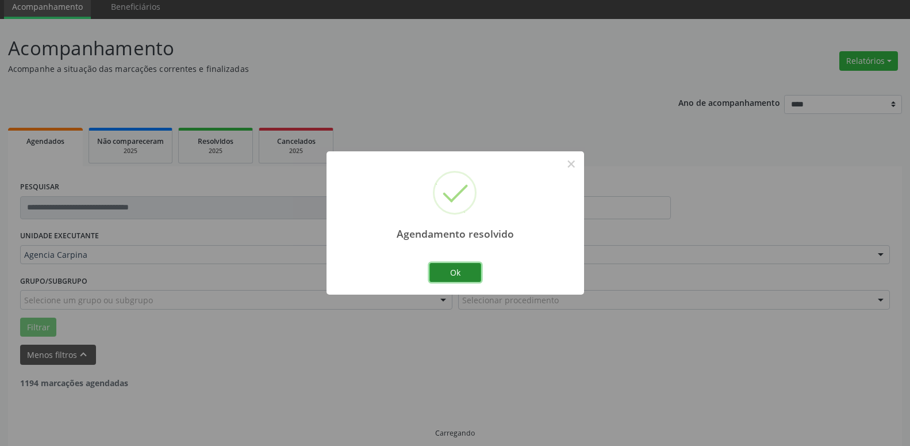
click at [459, 276] on button "Ok" at bounding box center [455, 273] width 52 height 20
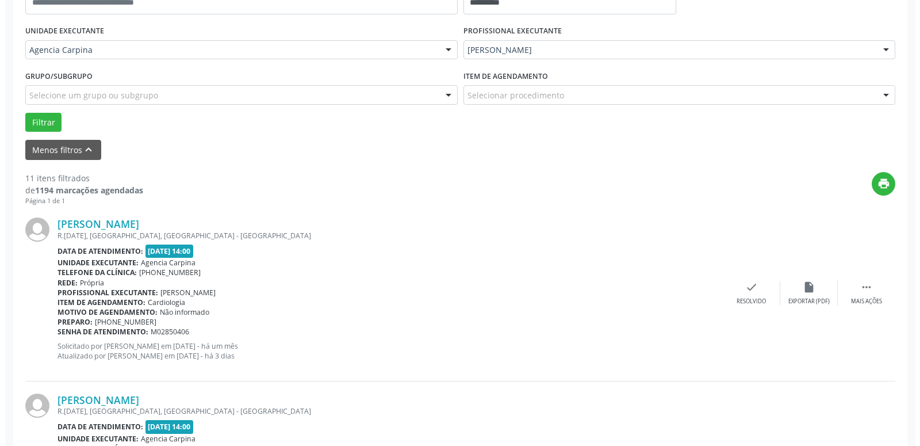
scroll to position [250, 0]
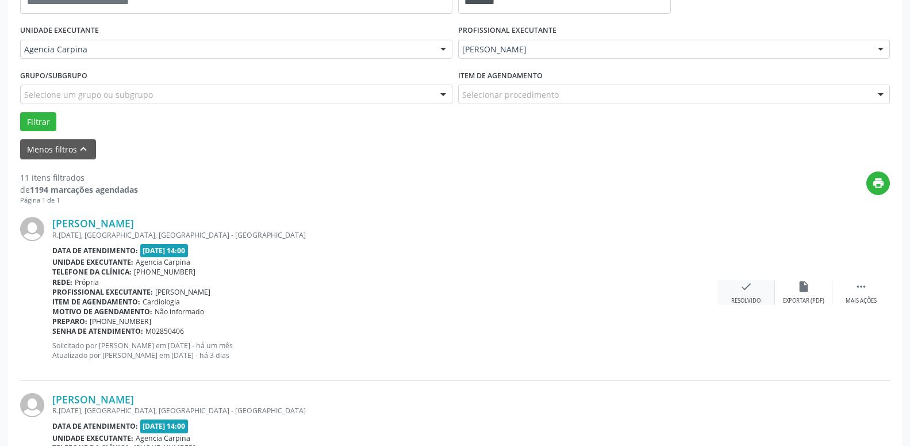
click at [744, 293] on icon "check" at bounding box center [746, 286] width 13 height 13
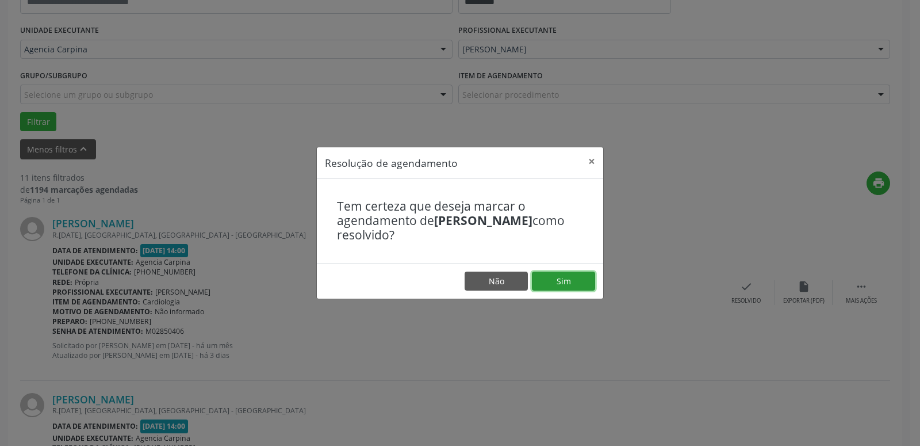
click at [558, 281] on button "Sim" at bounding box center [563, 281] width 63 height 20
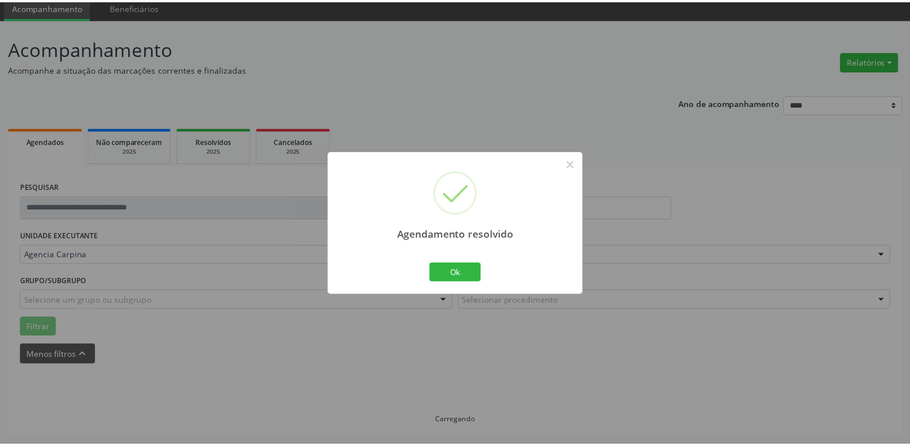
scroll to position [44, 0]
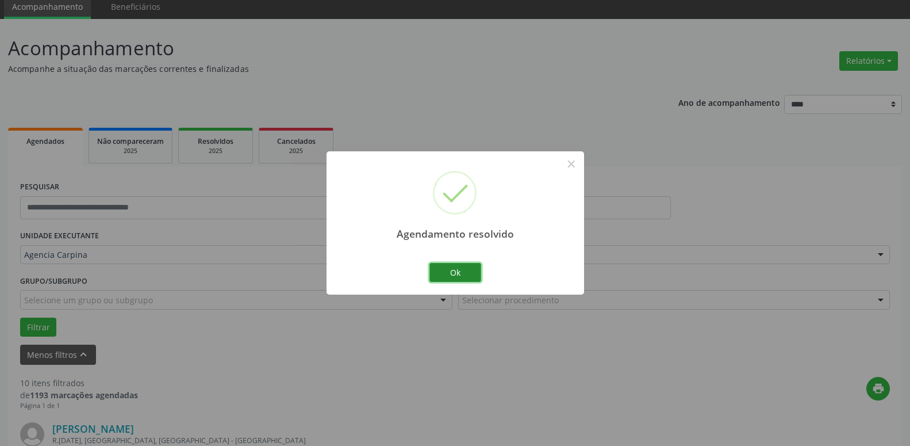
click at [458, 275] on button "Ok" at bounding box center [455, 273] width 52 height 20
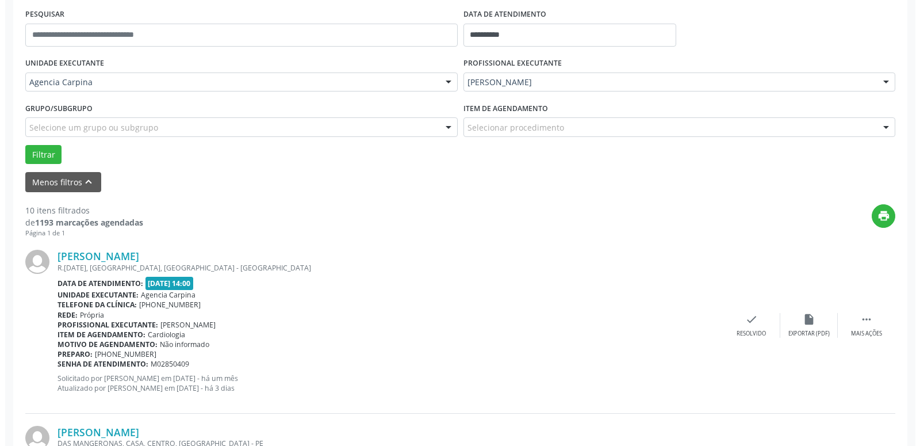
scroll to position [220, 0]
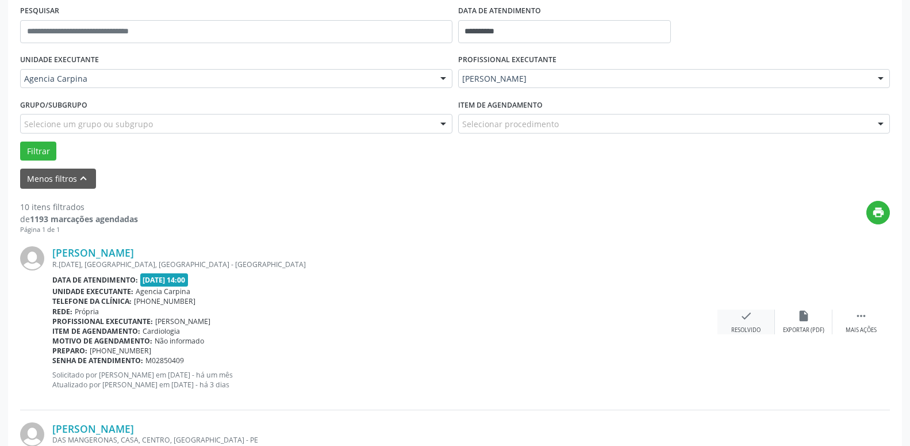
click at [746, 316] on icon "check" at bounding box center [746, 315] width 13 height 13
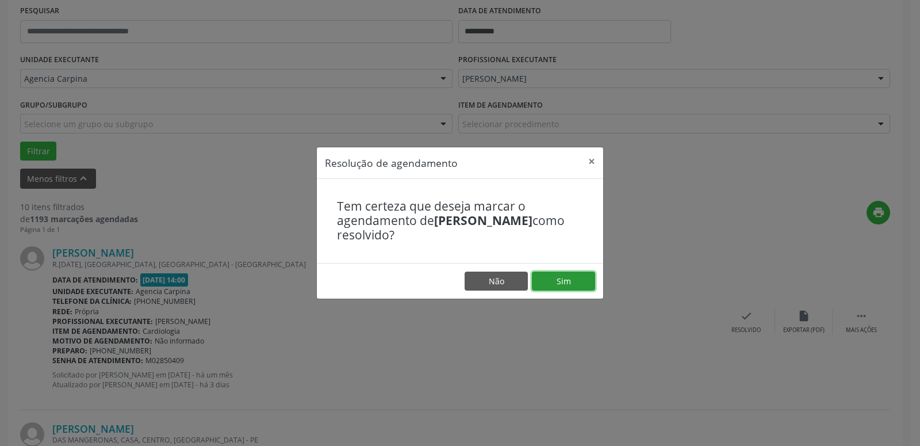
click at [557, 285] on button "Sim" at bounding box center [563, 281] width 63 height 20
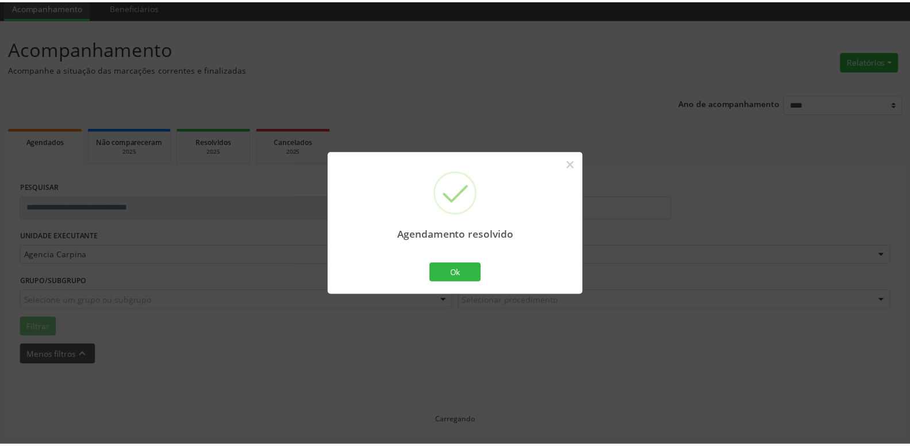
scroll to position [44, 0]
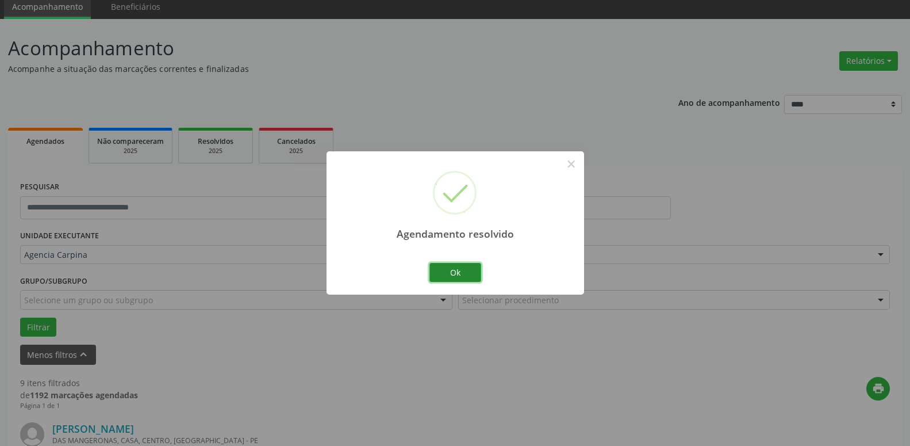
click at [458, 269] on button "Ok" at bounding box center [455, 273] width 52 height 20
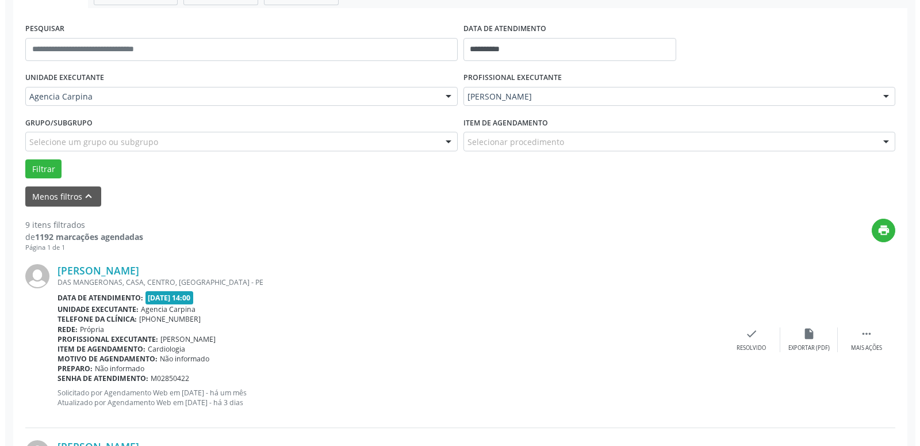
scroll to position [230, 0]
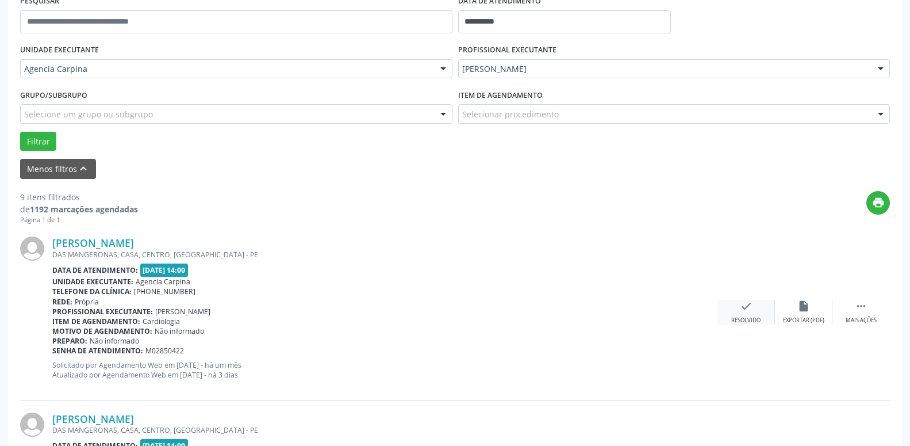
click at [748, 306] on icon "check" at bounding box center [746, 306] width 13 height 13
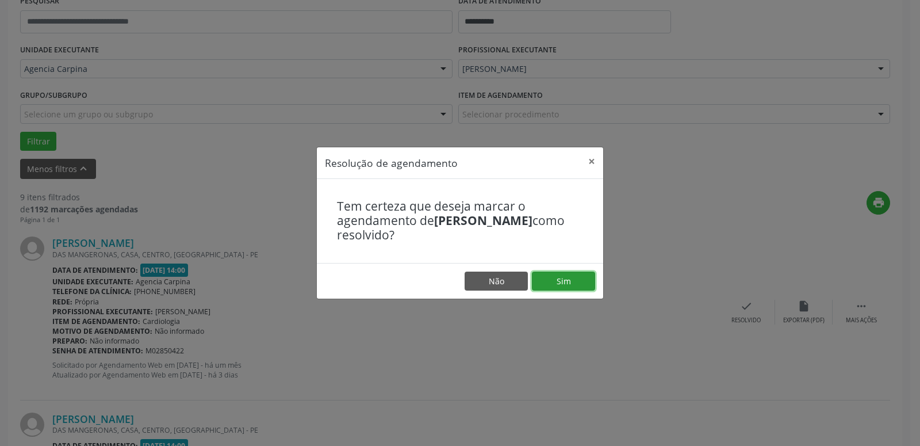
click at [565, 279] on button "Sim" at bounding box center [563, 281] width 63 height 20
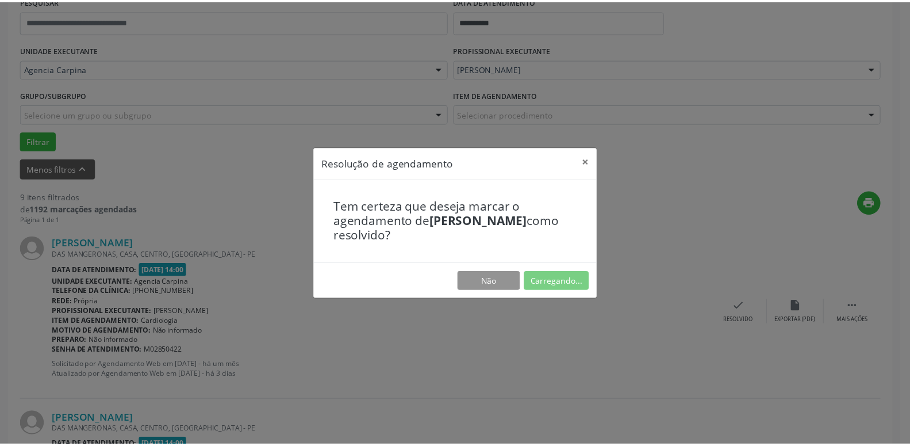
scroll to position [44, 0]
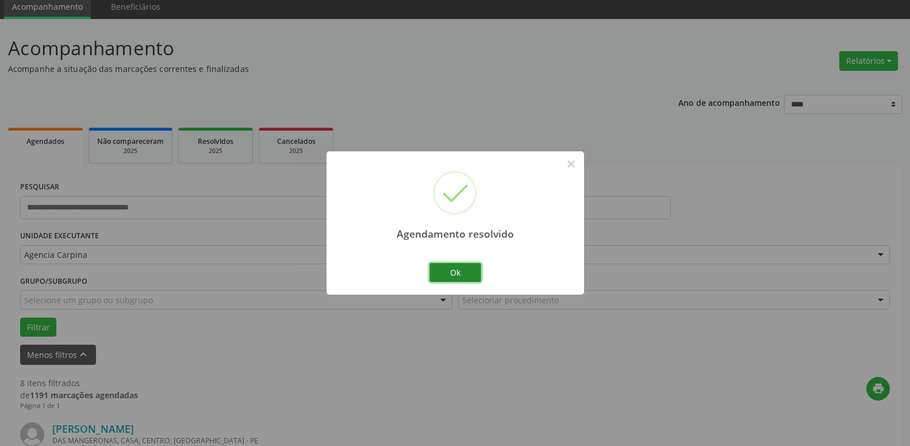
click at [454, 268] on button "Ok" at bounding box center [455, 273] width 52 height 20
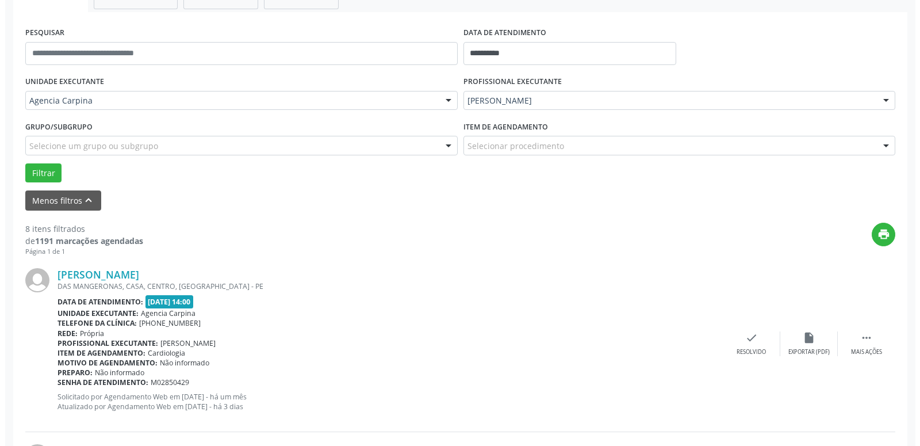
scroll to position [210, 0]
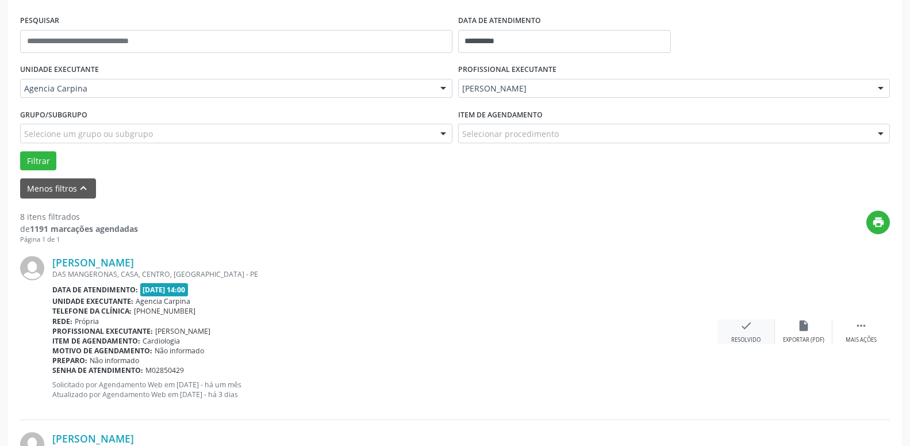
click at [742, 329] on icon "check" at bounding box center [746, 325] width 13 height 13
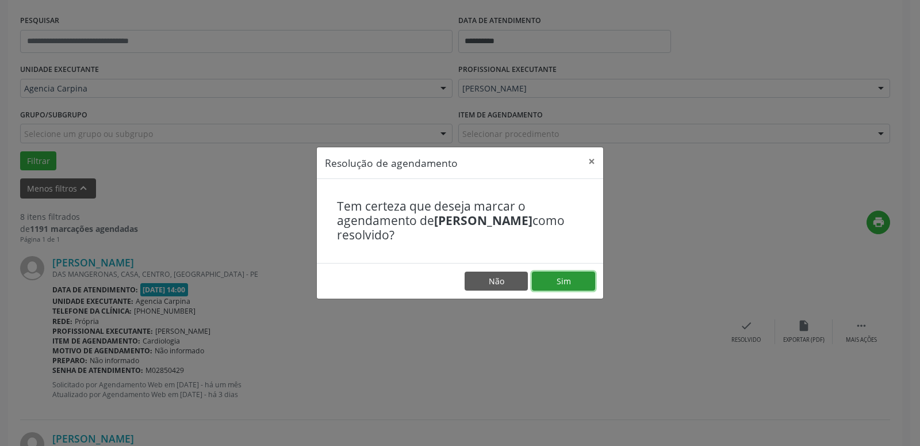
click at [566, 282] on button "Sim" at bounding box center [563, 281] width 63 height 20
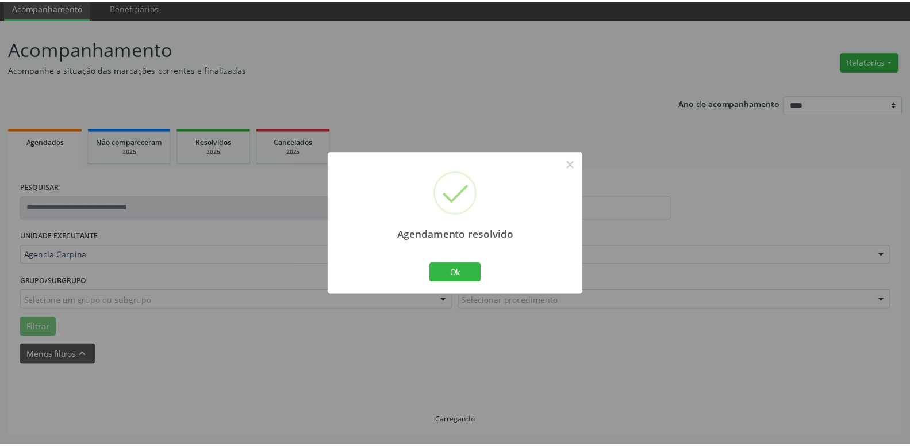
scroll to position [44, 0]
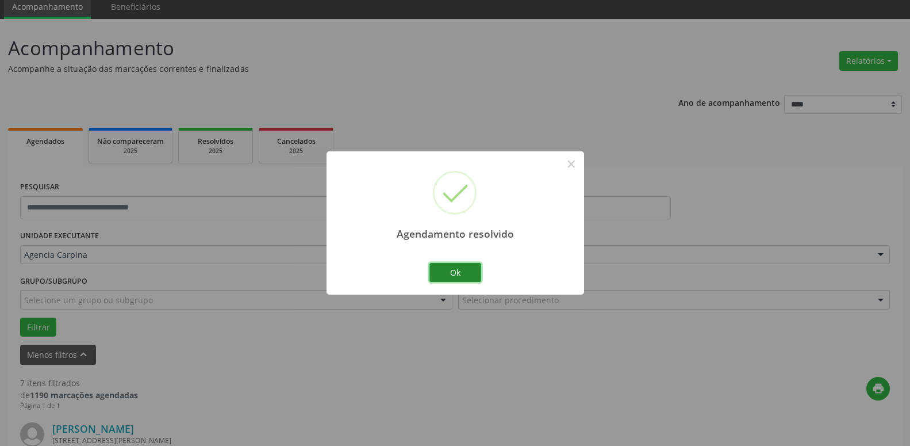
click at [458, 274] on button "Ok" at bounding box center [455, 273] width 52 height 20
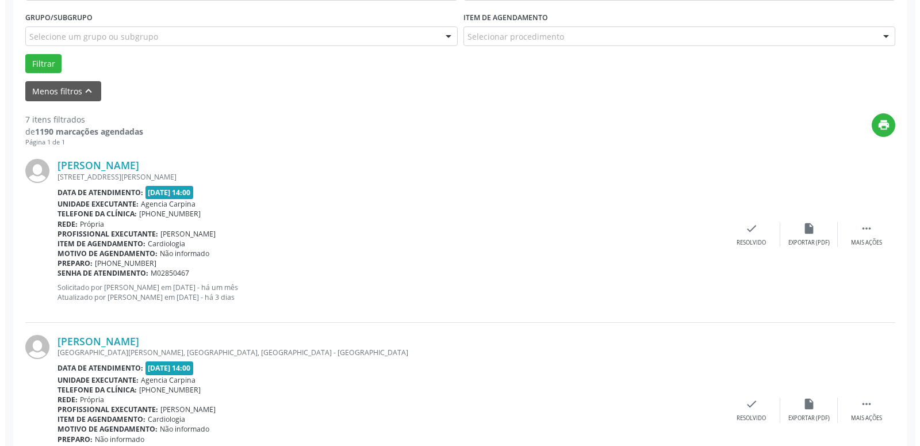
scroll to position [308, 0]
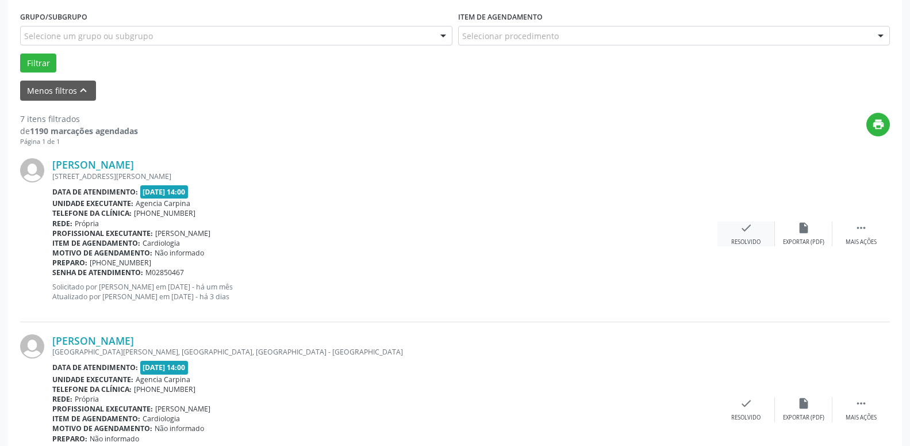
click at [741, 231] on icon "check" at bounding box center [746, 227] width 13 height 13
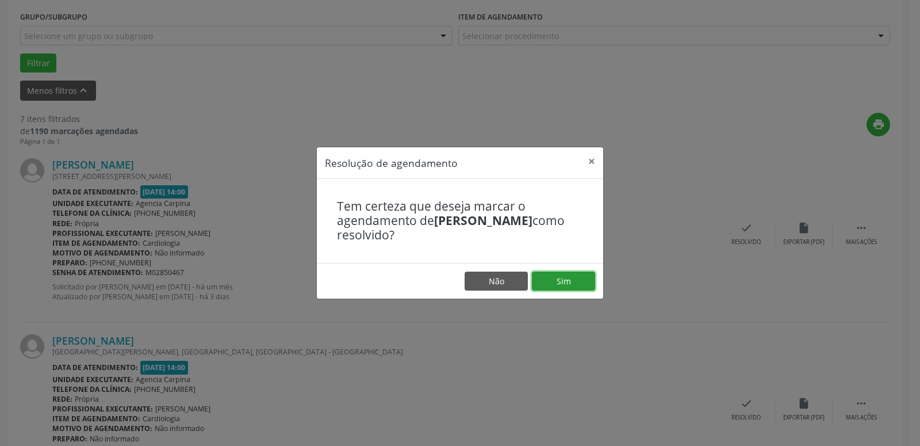
click at [575, 283] on button "Sim" at bounding box center [563, 281] width 63 height 20
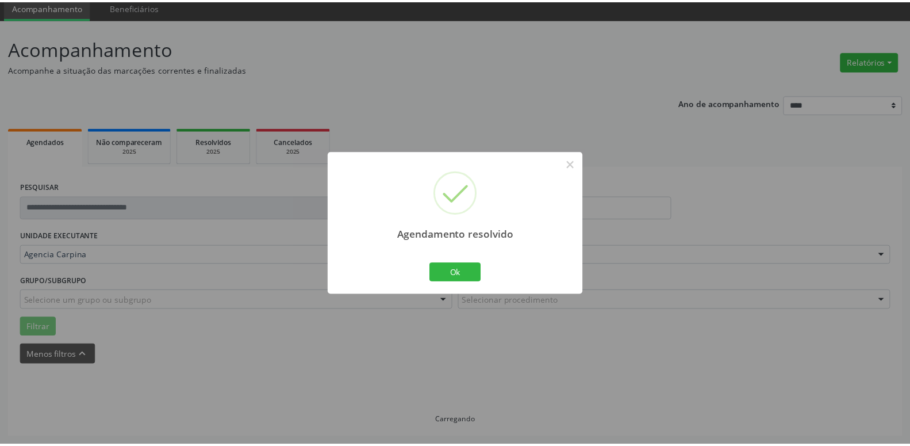
scroll to position [44, 0]
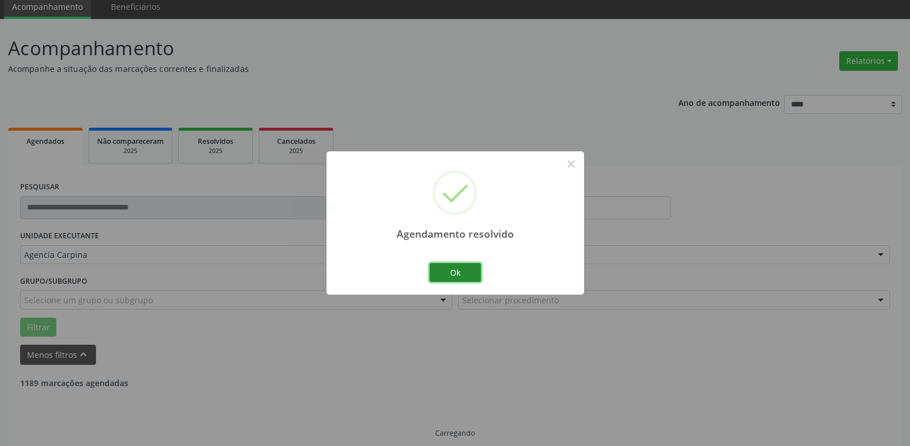
click at [454, 275] on button "Ok" at bounding box center [455, 273] width 52 height 20
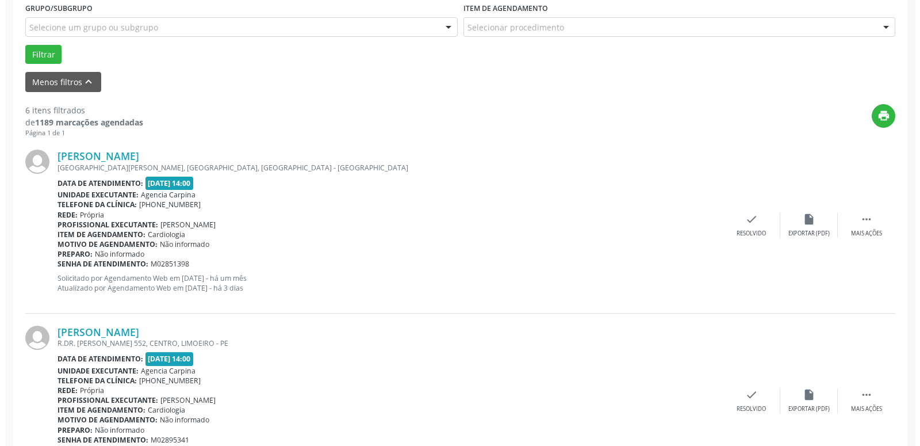
scroll to position [328, 0]
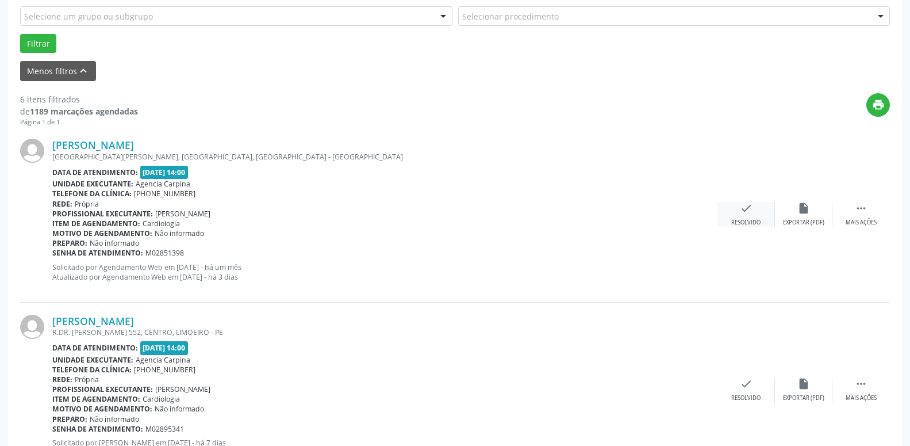
click at [746, 209] on icon "check" at bounding box center [746, 208] width 13 height 13
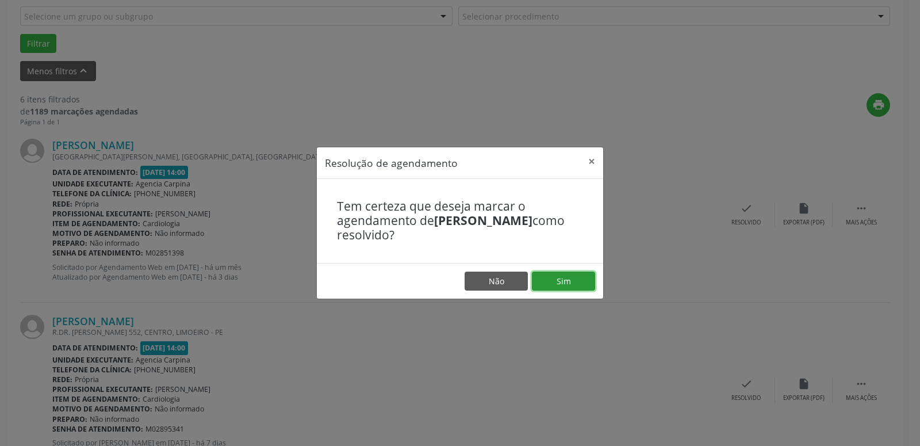
click at [570, 285] on button "Sim" at bounding box center [563, 281] width 63 height 20
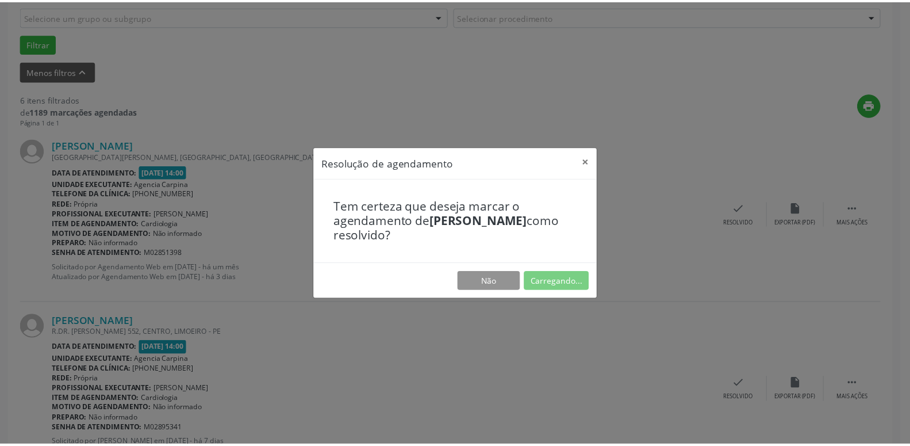
scroll to position [44, 0]
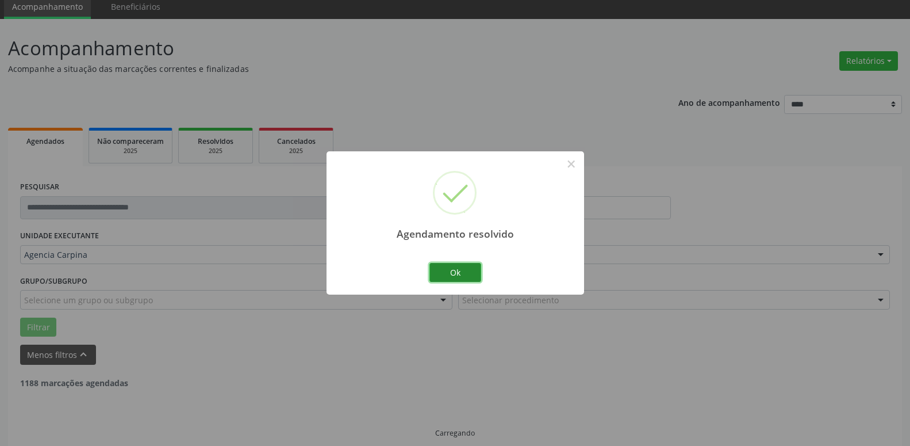
click at [469, 274] on button "Ok" at bounding box center [455, 273] width 52 height 20
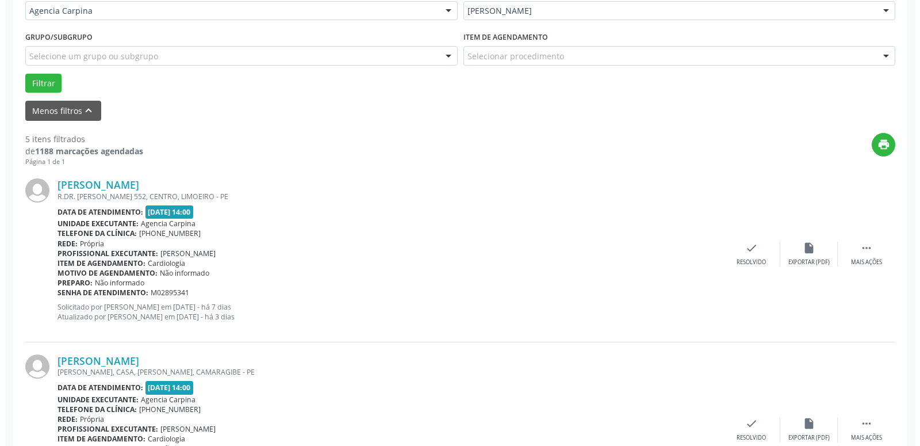
scroll to position [289, 0]
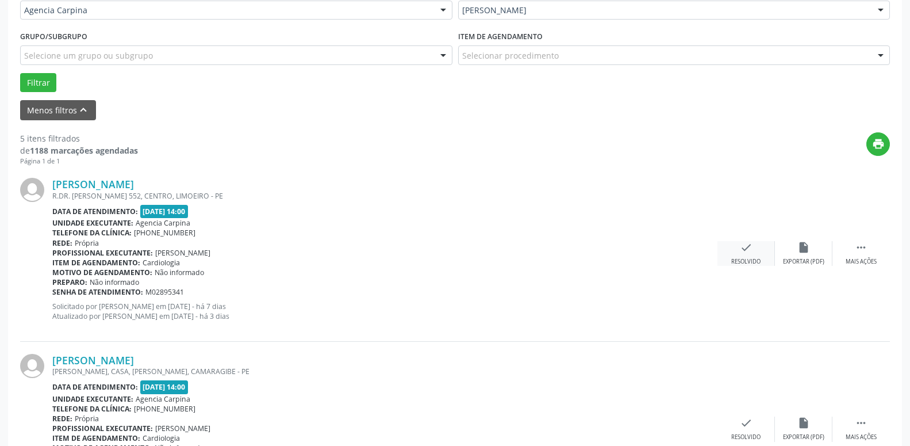
click at [743, 251] on icon "check" at bounding box center [746, 247] width 13 height 13
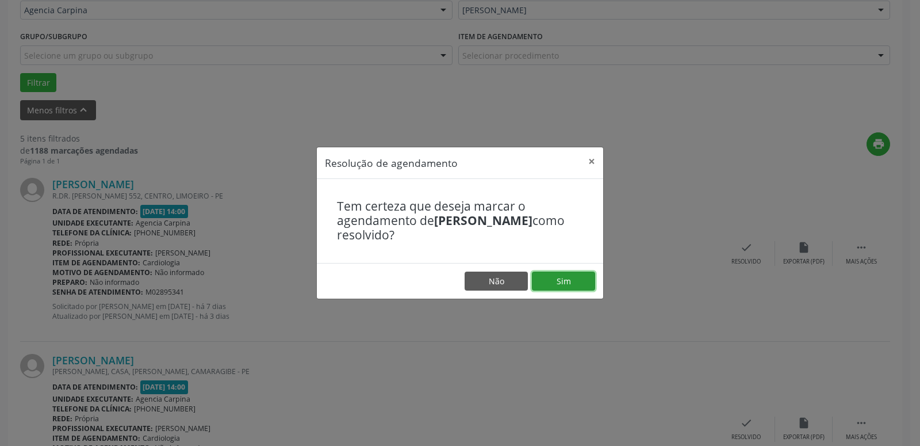
click at [565, 285] on button "Sim" at bounding box center [563, 281] width 63 height 20
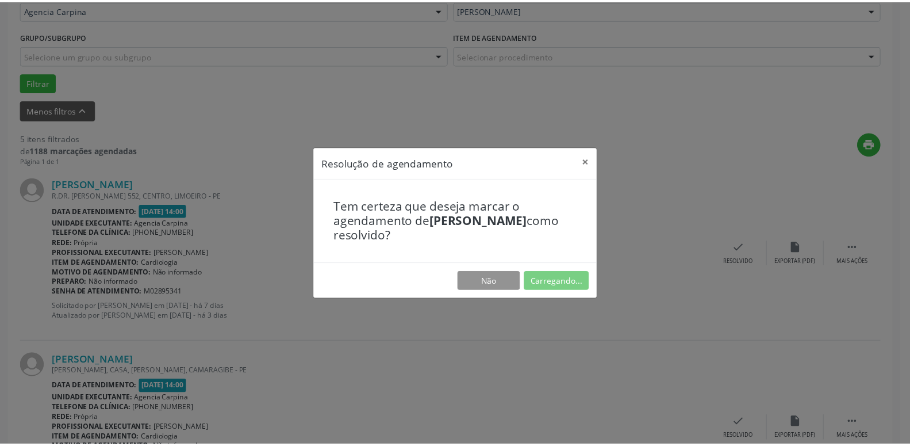
scroll to position [44, 0]
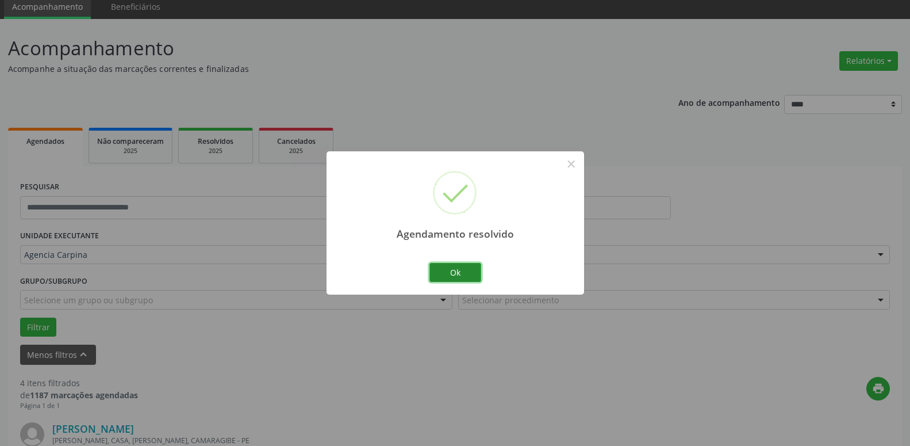
click at [460, 270] on button "Ok" at bounding box center [455, 273] width 52 height 20
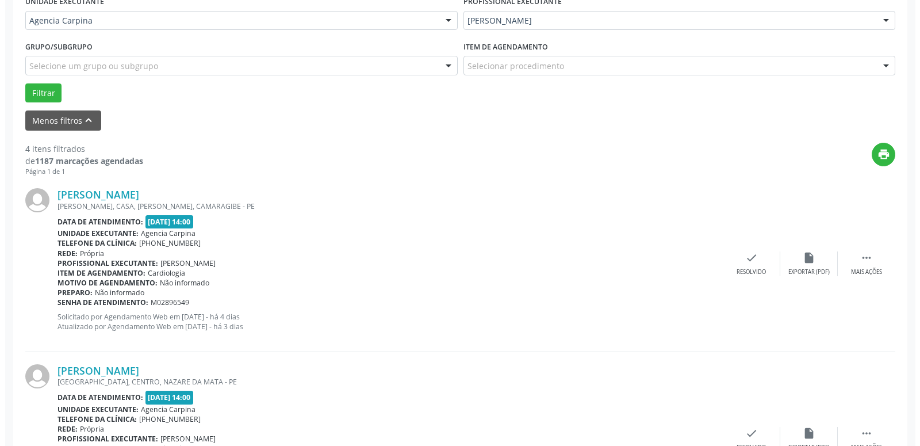
scroll to position [279, 0]
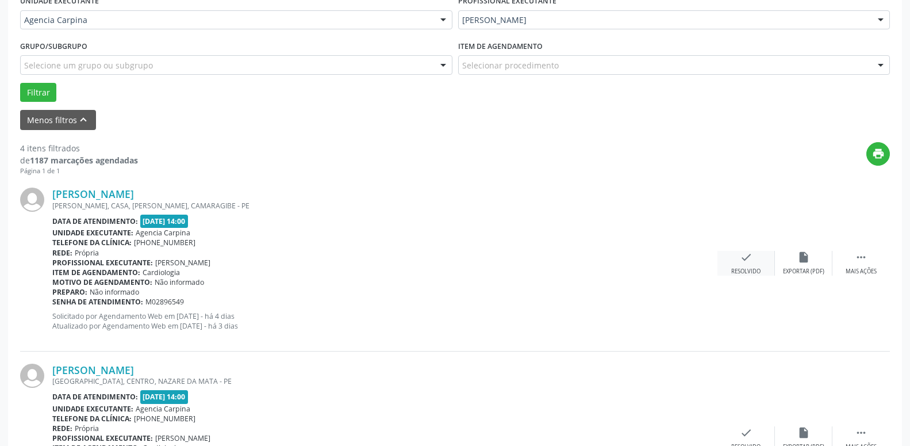
click at [741, 260] on icon "check" at bounding box center [746, 257] width 13 height 13
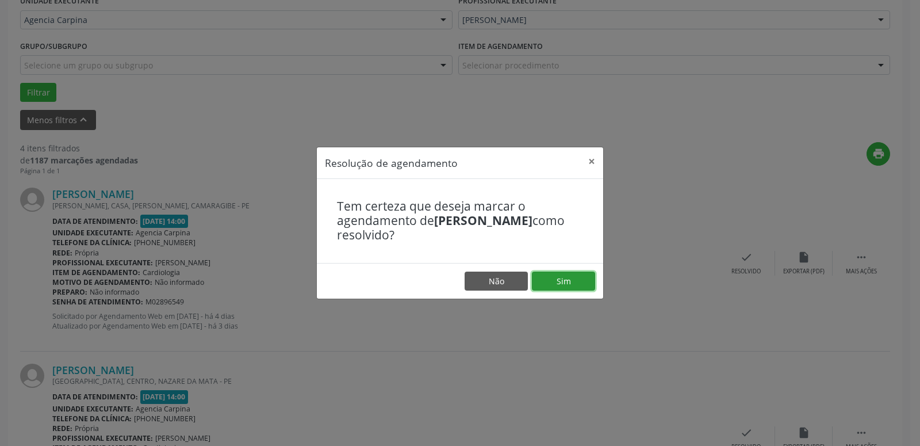
click at [562, 283] on button "Sim" at bounding box center [563, 281] width 63 height 20
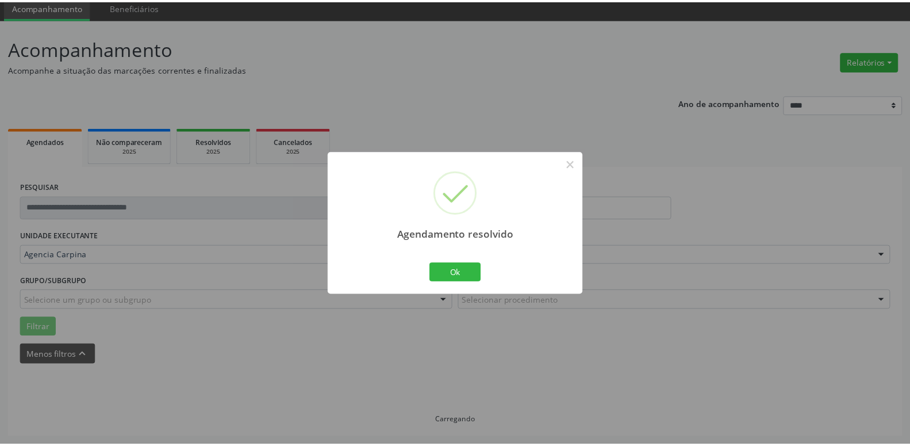
scroll to position [44, 0]
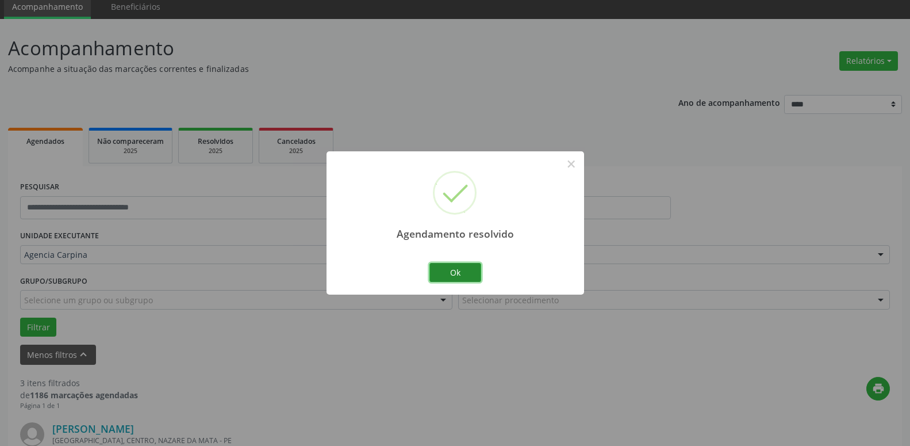
click at [458, 273] on button "Ok" at bounding box center [455, 273] width 52 height 20
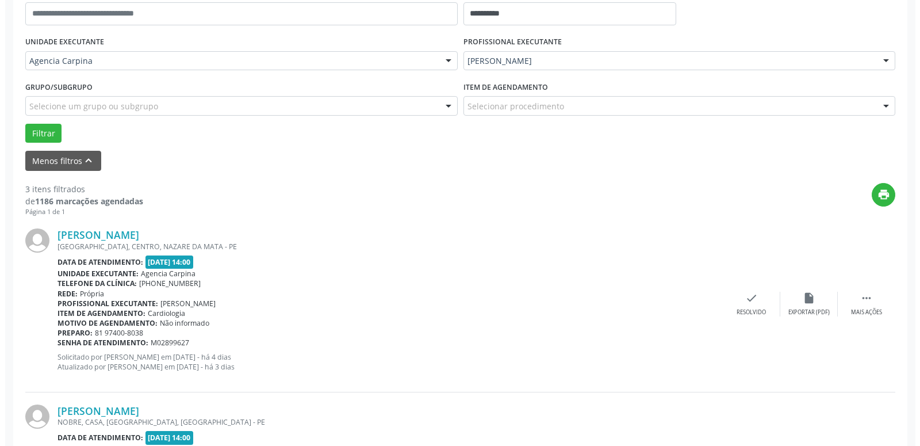
scroll to position [240, 0]
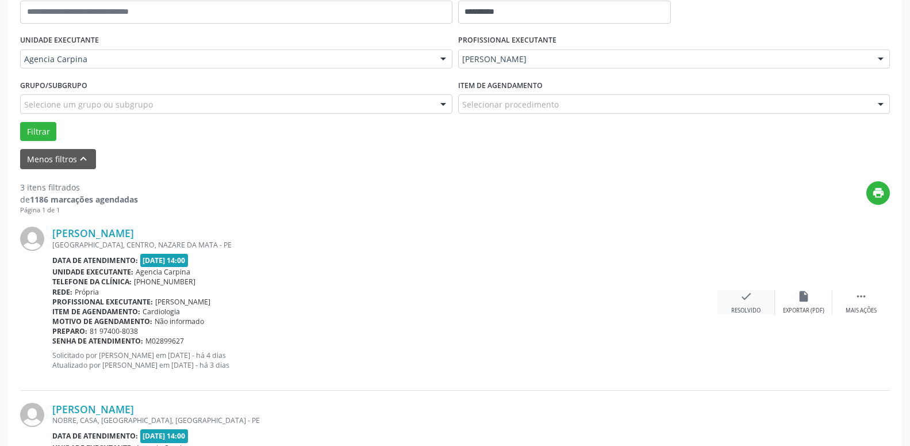
click at [743, 301] on icon "check" at bounding box center [746, 296] width 13 height 13
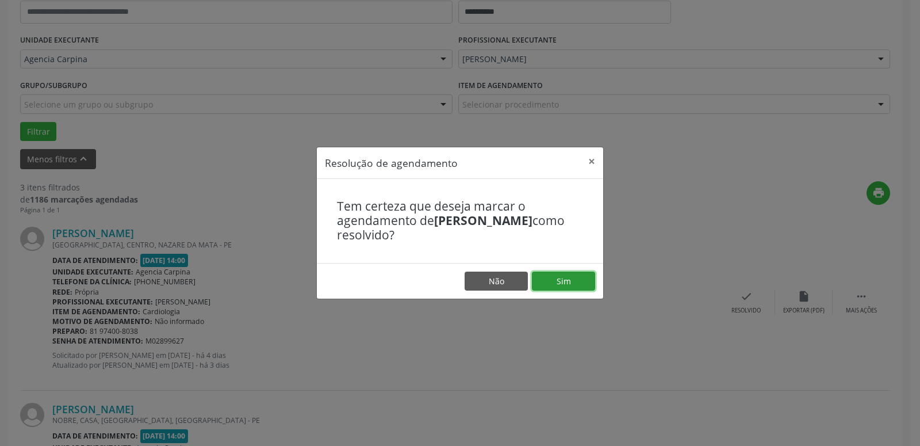
click at [571, 281] on button "Sim" at bounding box center [563, 281] width 63 height 20
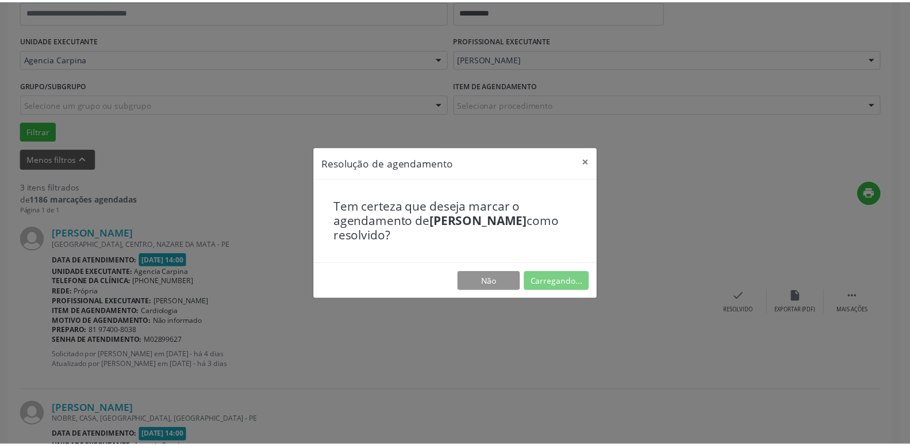
scroll to position [44, 0]
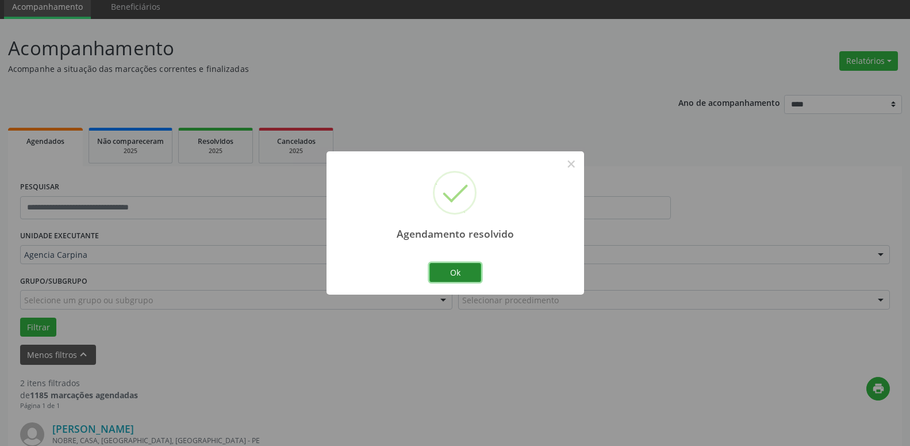
click at [448, 270] on button "Ok" at bounding box center [455, 273] width 52 height 20
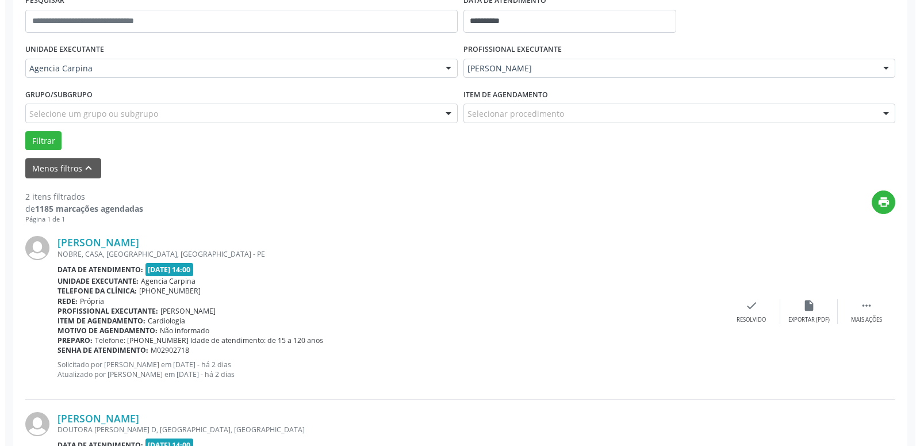
scroll to position [240, 0]
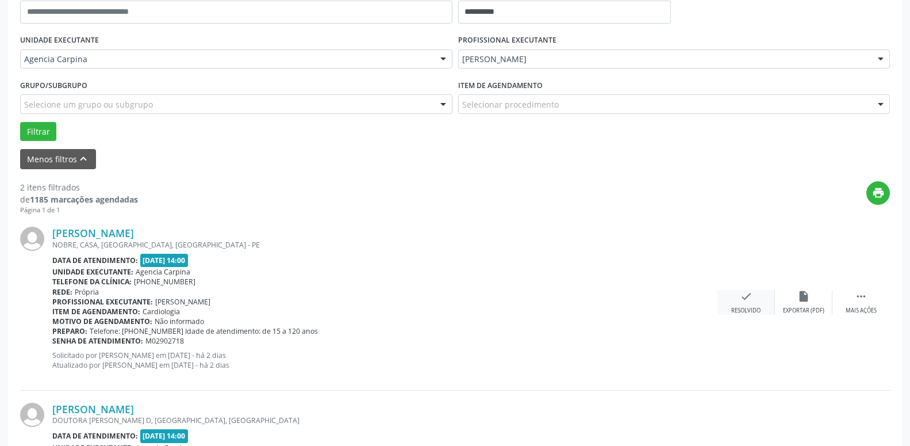
click at [746, 300] on icon "check" at bounding box center [746, 296] width 13 height 13
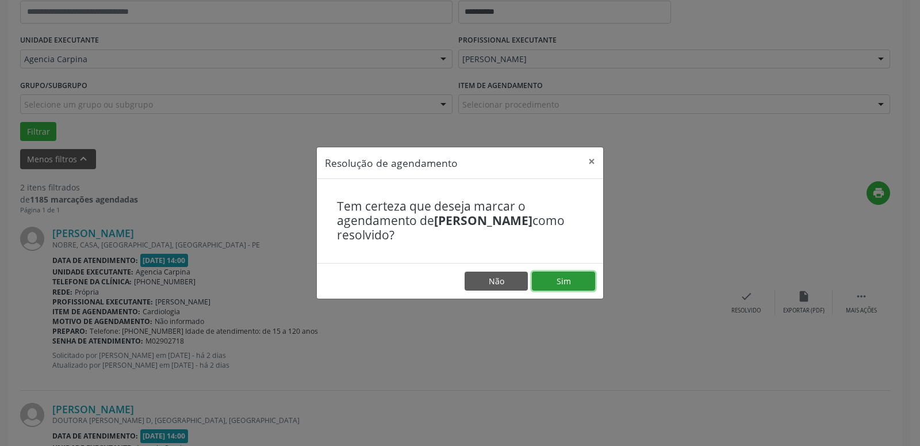
click at [560, 281] on button "Sim" at bounding box center [563, 281] width 63 height 20
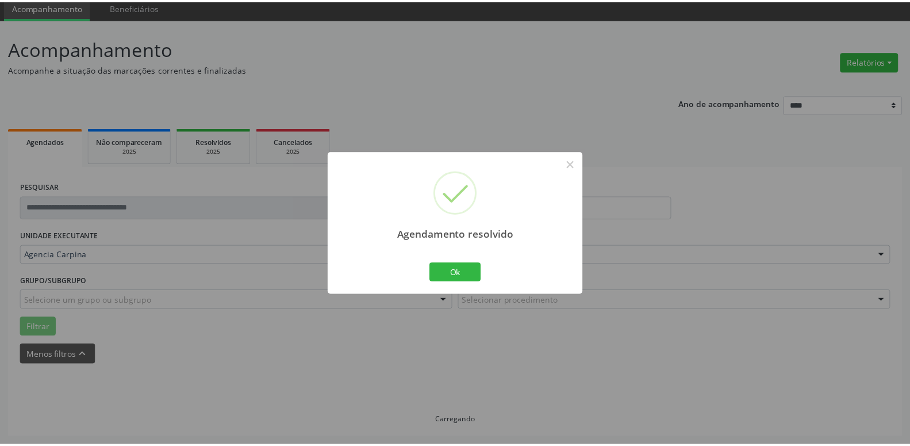
scroll to position [44, 0]
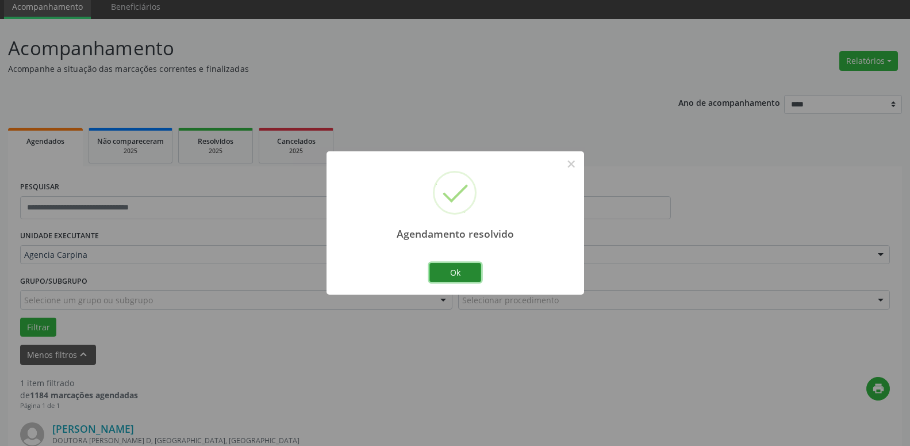
click at [458, 276] on button "Ok" at bounding box center [455, 273] width 52 height 20
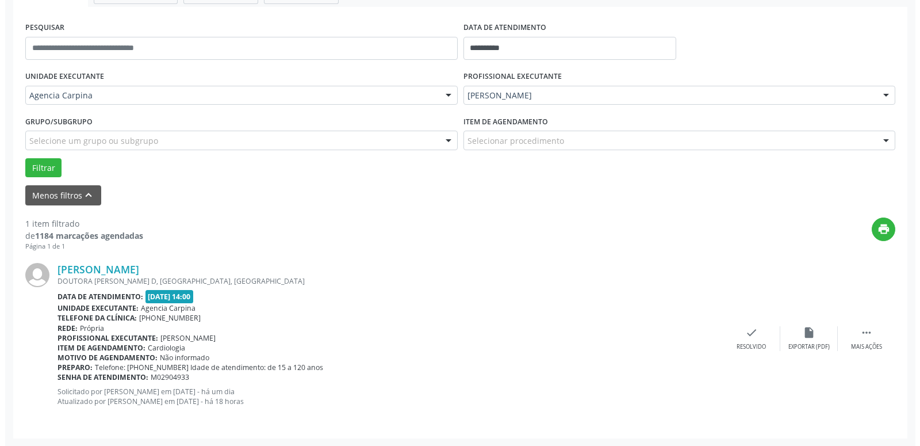
scroll to position [204, 0]
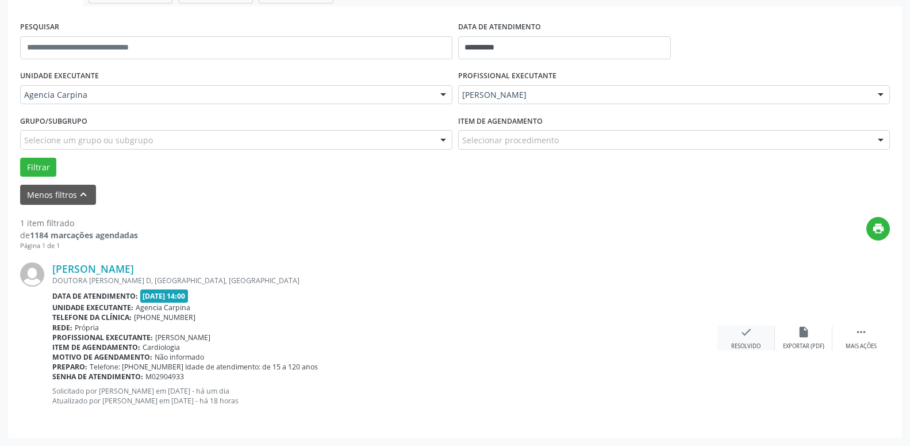
click at [746, 336] on icon "check" at bounding box center [746, 331] width 13 height 13
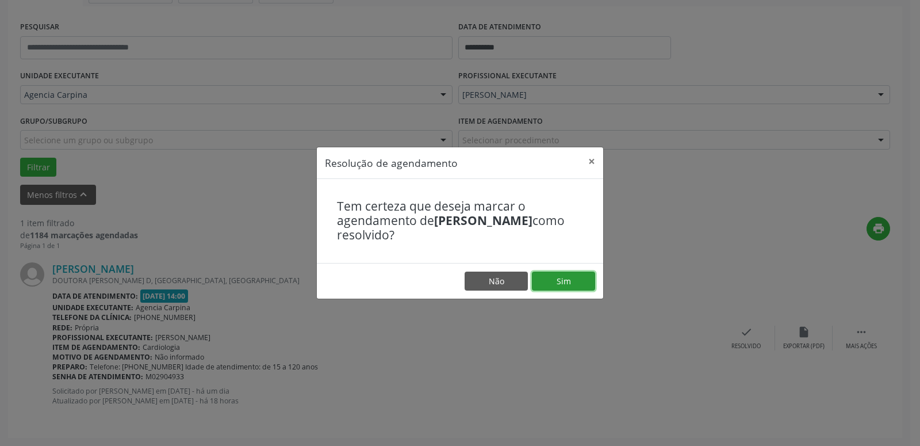
click at [562, 283] on button "Sim" at bounding box center [563, 281] width 63 height 20
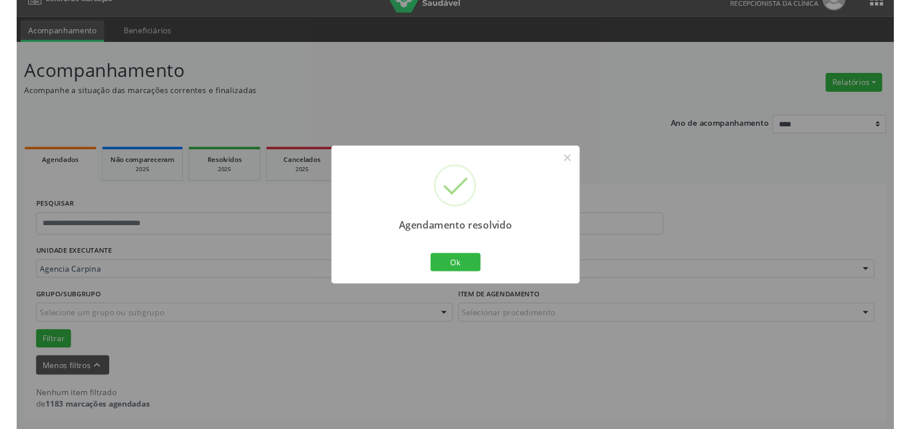
scroll to position [20, 0]
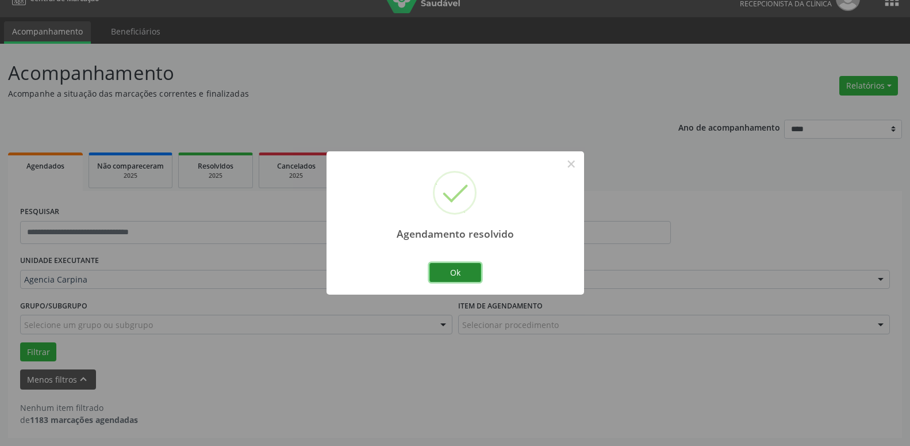
click at [452, 270] on button "Ok" at bounding box center [455, 273] width 52 height 20
